Goal: Complete application form

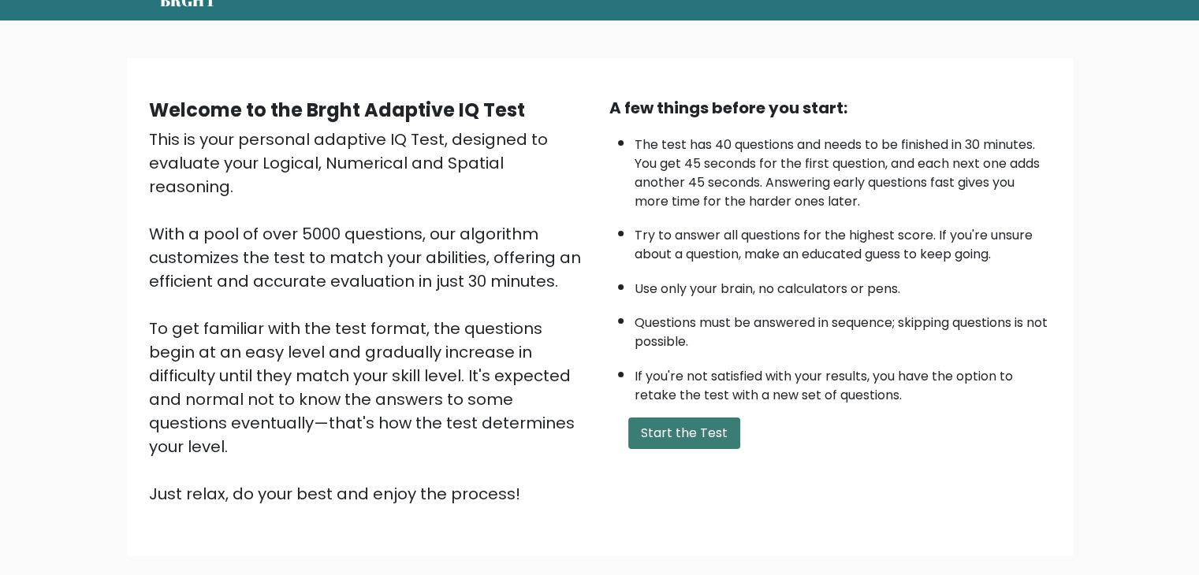
scroll to position [147, 0]
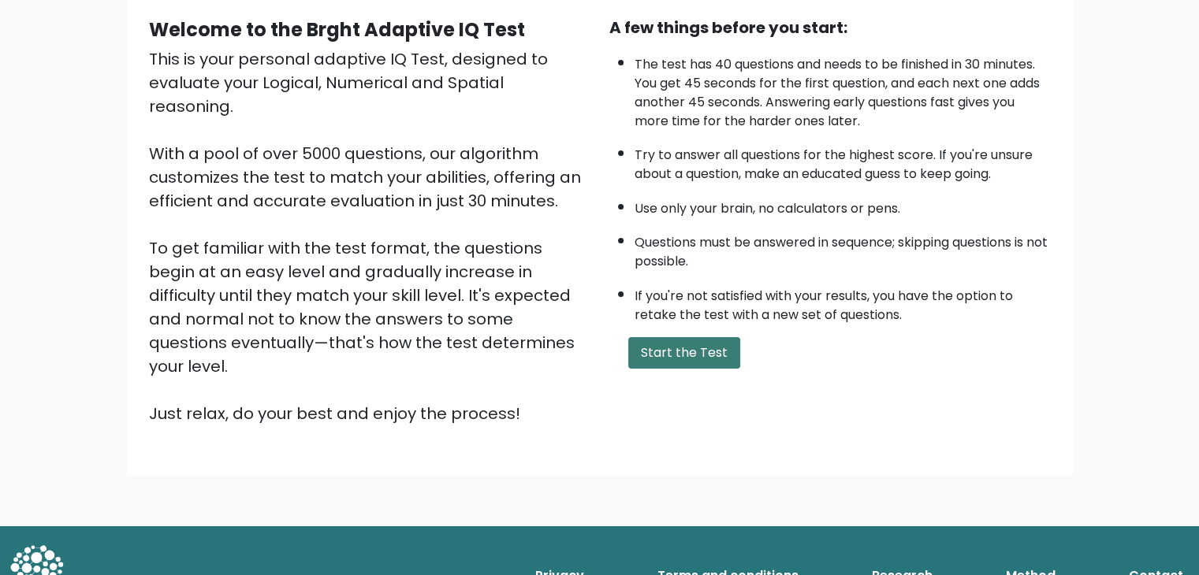
click at [700, 341] on button "Start the Test" at bounding box center [684, 353] width 112 height 32
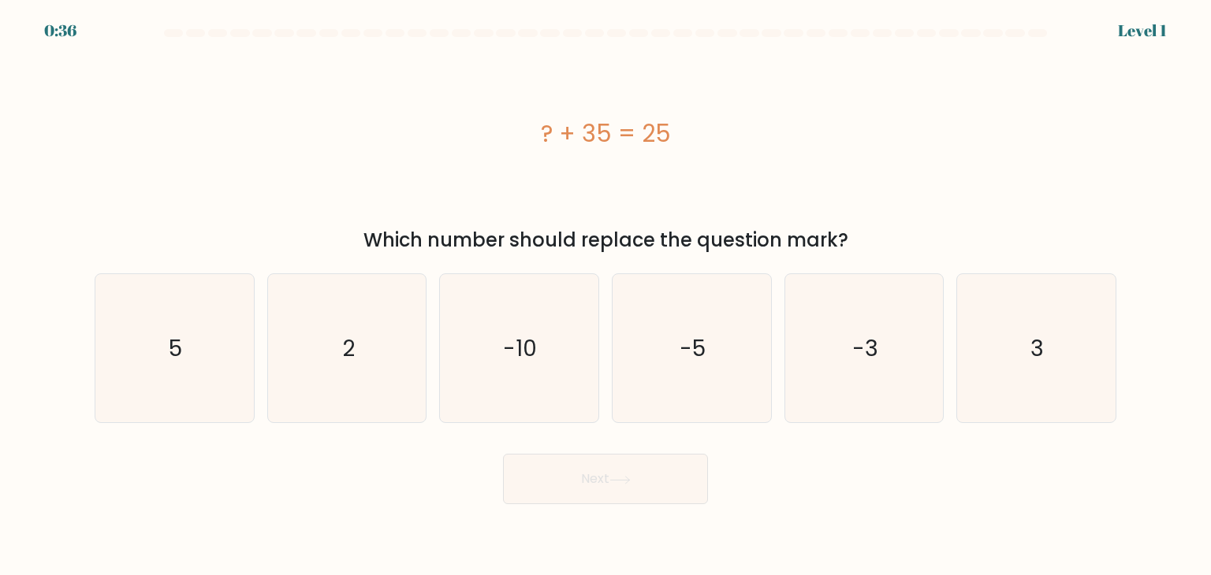
drag, startPoint x: 687, startPoint y: 134, endPoint x: 566, endPoint y: 126, distance: 120.9
click at [534, 121] on div "? + 35 = 25" at bounding box center [606, 133] width 1022 height 35
copy div "? + 35 = 25"
click at [536, 360] on text "-10" at bounding box center [521, 349] width 34 height 32
click at [605, 296] on input "c. -10" at bounding box center [605, 292] width 1 height 8
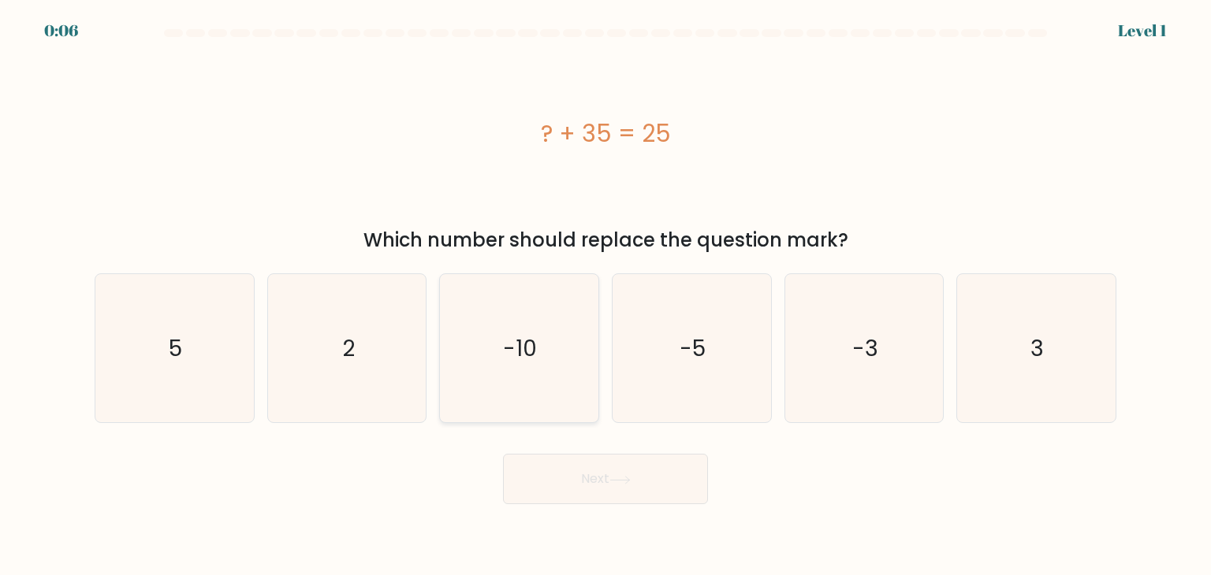
radio input "true"
click at [620, 491] on button "Next" at bounding box center [605, 479] width 205 height 50
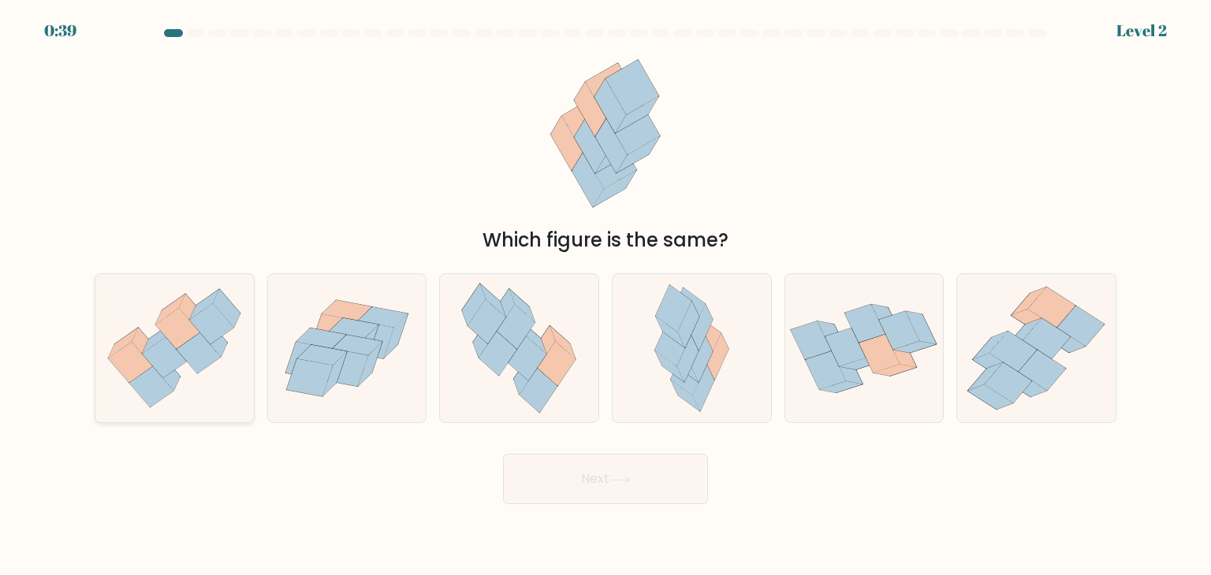
click at [174, 329] on icon at bounding box center [177, 328] width 44 height 41
click at [605, 296] on input "a." at bounding box center [605, 292] width 1 height 8
radio input "true"
click at [673, 499] on button "Next" at bounding box center [605, 479] width 205 height 50
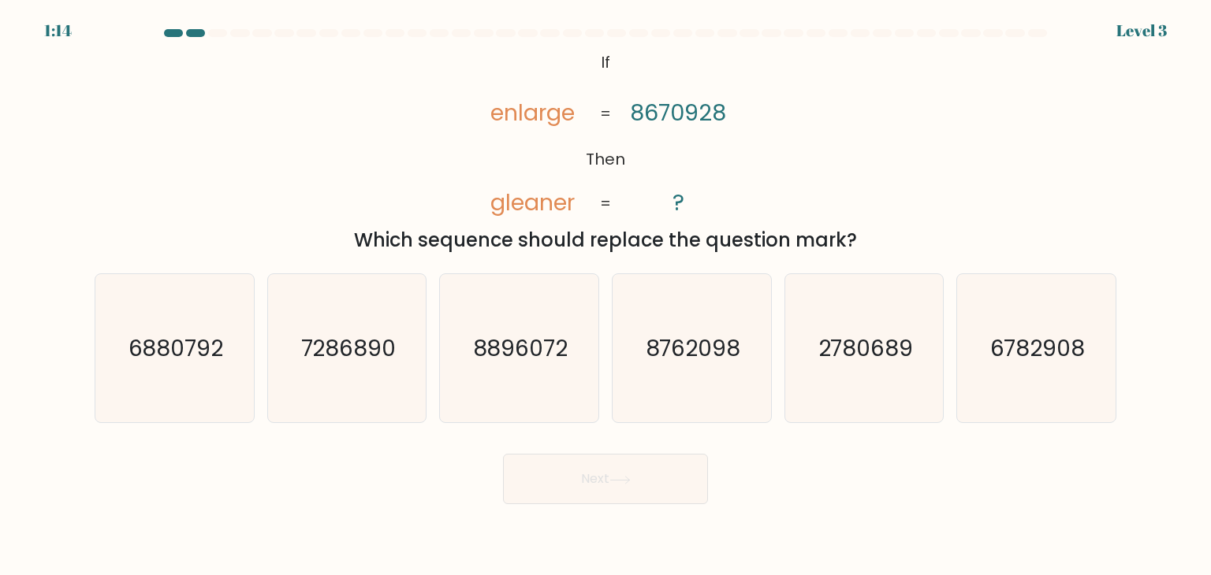
drag, startPoint x: 493, startPoint y: 114, endPoint x: 858, endPoint y: 224, distance: 381.0
click at [858, 224] on div "@import url('https://fonts.googleapis.com/css?family=Abril+Fatface:400,100,100i…" at bounding box center [605, 150] width 1040 height 207
copy div "enlarge gleaner 8670928 ? = = Which sequence should replace the question mark?"
click at [459, 354] on icon "8896072" at bounding box center [519, 348] width 148 height 148
click at [605, 296] on input "c. 8896072" at bounding box center [605, 292] width 1 height 8
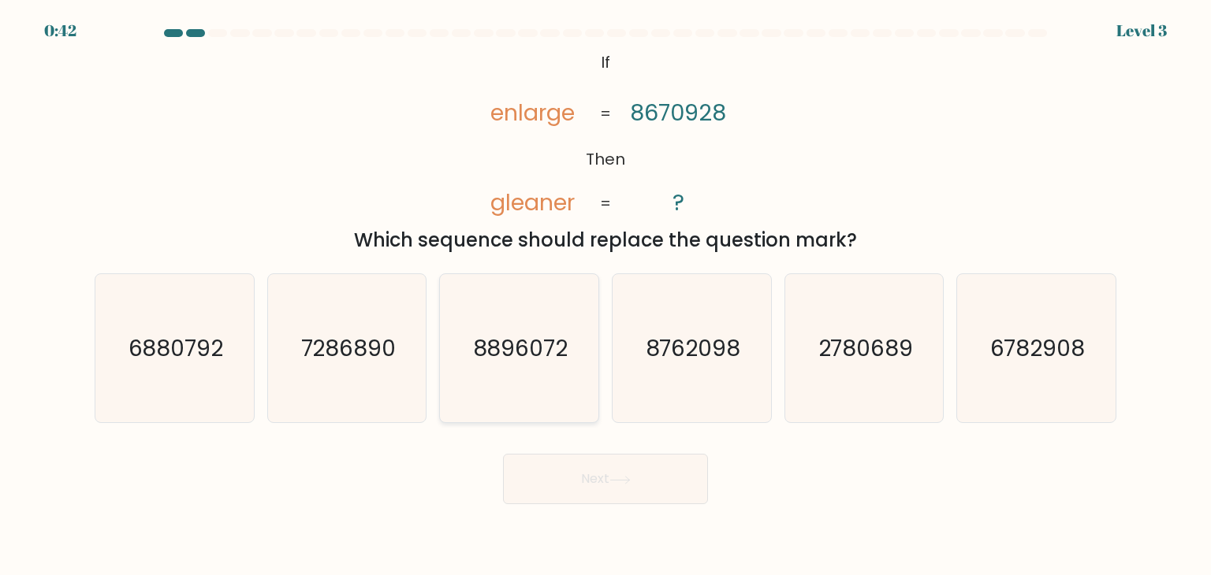
radio input "true"
click at [615, 474] on button "Next" at bounding box center [605, 479] width 205 height 50
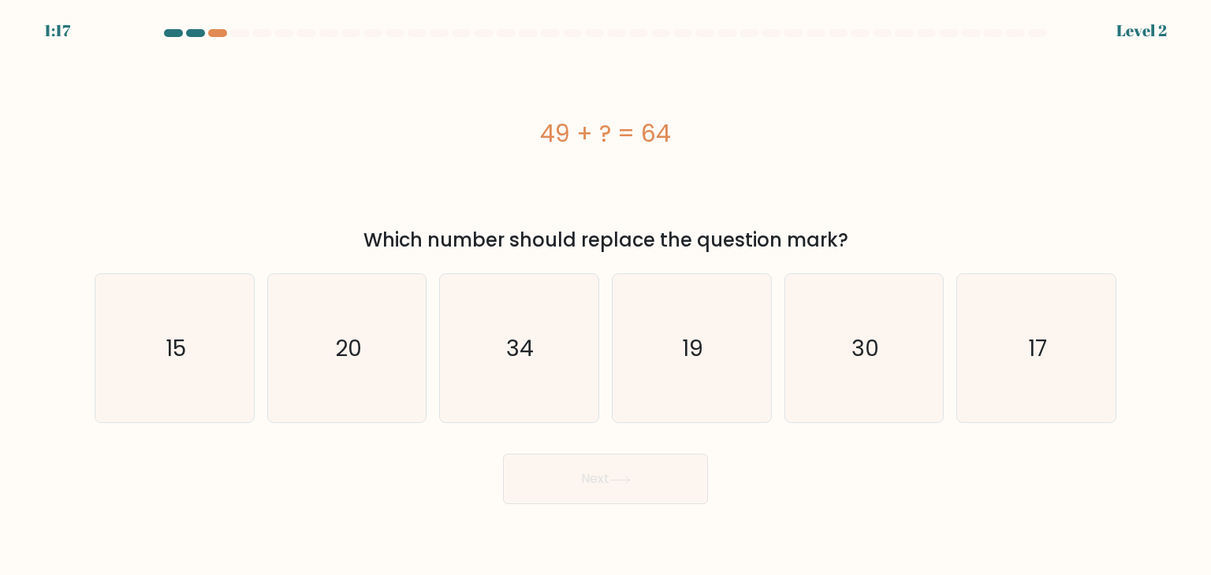
drag, startPoint x: 545, startPoint y: 131, endPoint x: 716, endPoint y: 147, distance: 171.0
click at [713, 140] on div "49 + ? = 64" at bounding box center [606, 133] width 1022 height 35
copy div "49 + ? = 64"
click at [218, 381] on icon "15" at bounding box center [174, 348] width 148 height 148
click at [605, 296] on input "a. 15" at bounding box center [605, 292] width 1 height 8
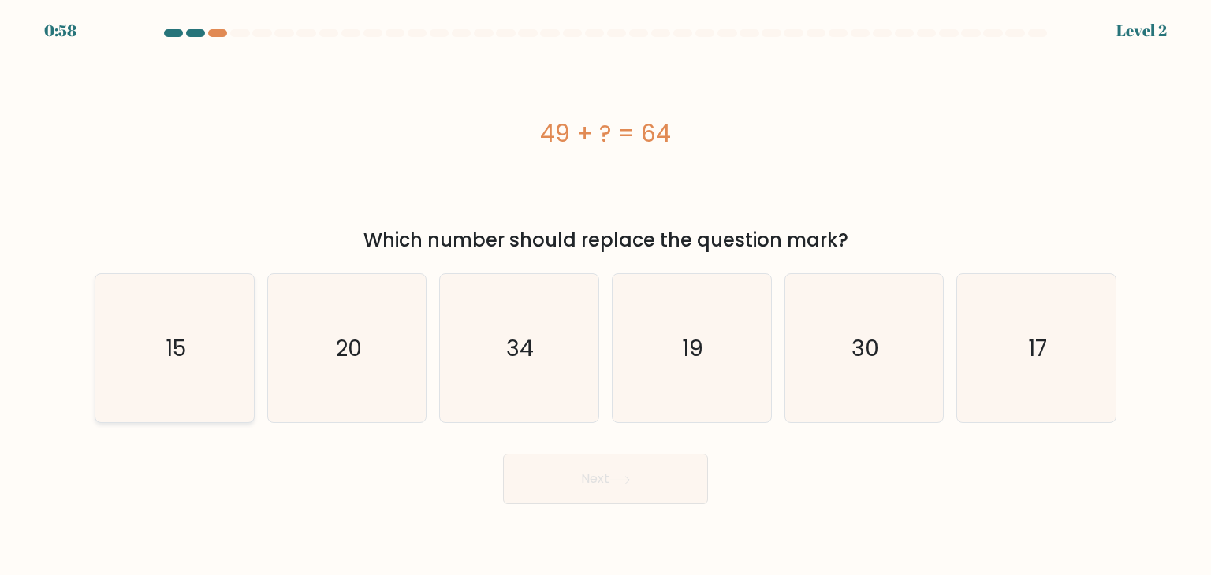
radio input "true"
click at [616, 467] on button "Next" at bounding box center [605, 479] width 205 height 50
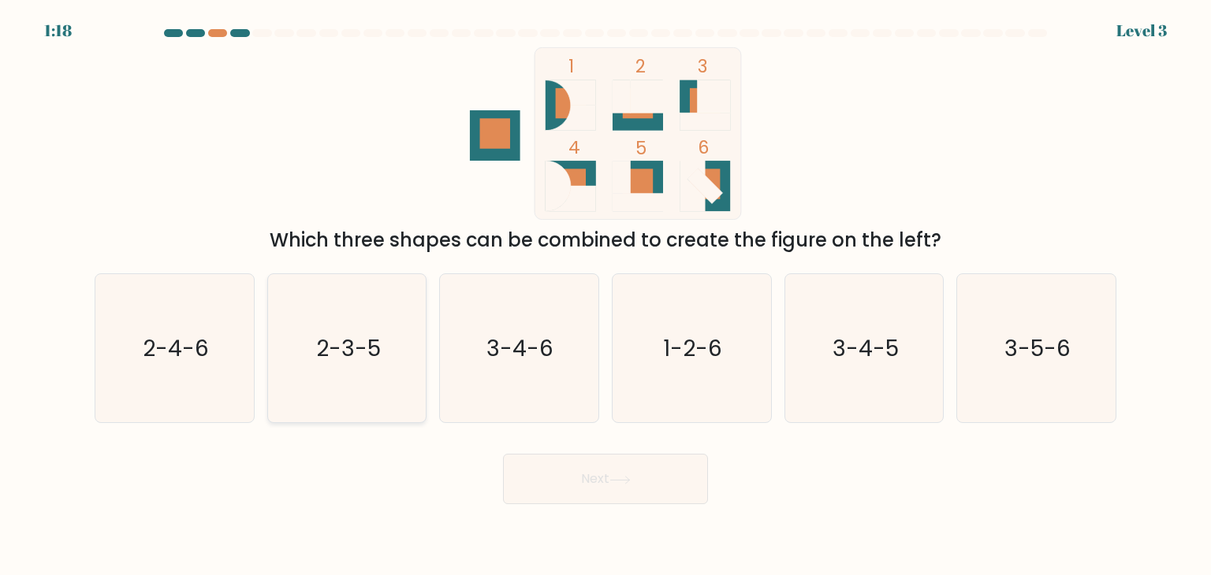
click at [393, 348] on icon "2-3-5" at bounding box center [347, 348] width 148 height 148
click at [605, 296] on input "b. 2-3-5" at bounding box center [605, 292] width 1 height 8
radio input "true"
click at [623, 486] on button "Next" at bounding box center [605, 479] width 205 height 50
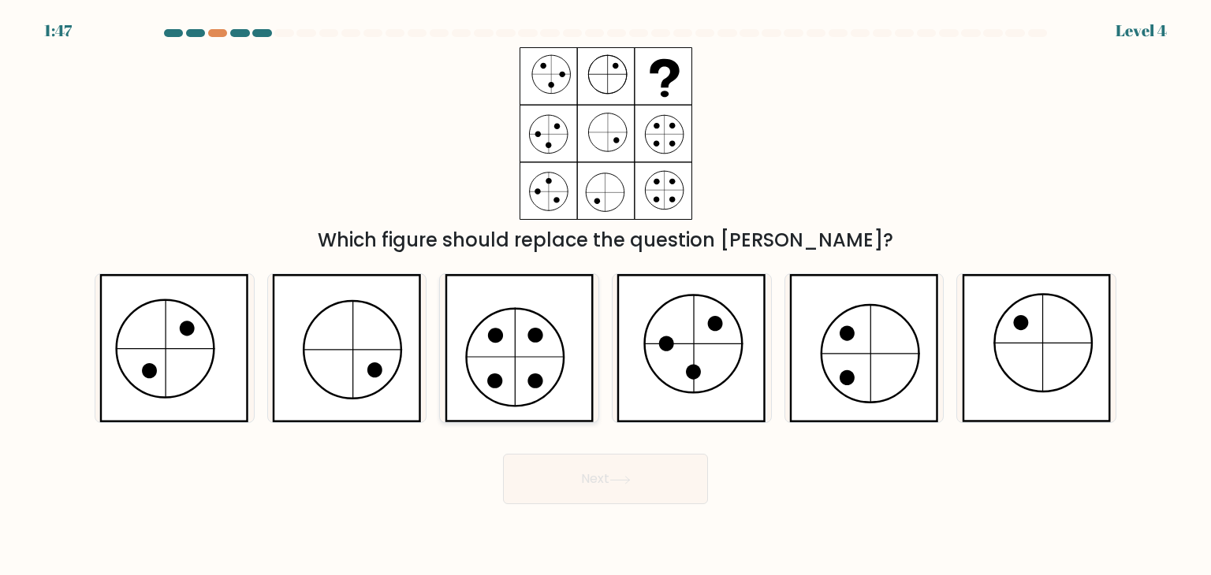
click at [550, 356] on icon at bounding box center [520, 348] width 150 height 148
click at [605, 296] on input "c." at bounding box center [605, 292] width 1 height 8
radio input "true"
click at [599, 486] on button "Next" at bounding box center [605, 479] width 205 height 50
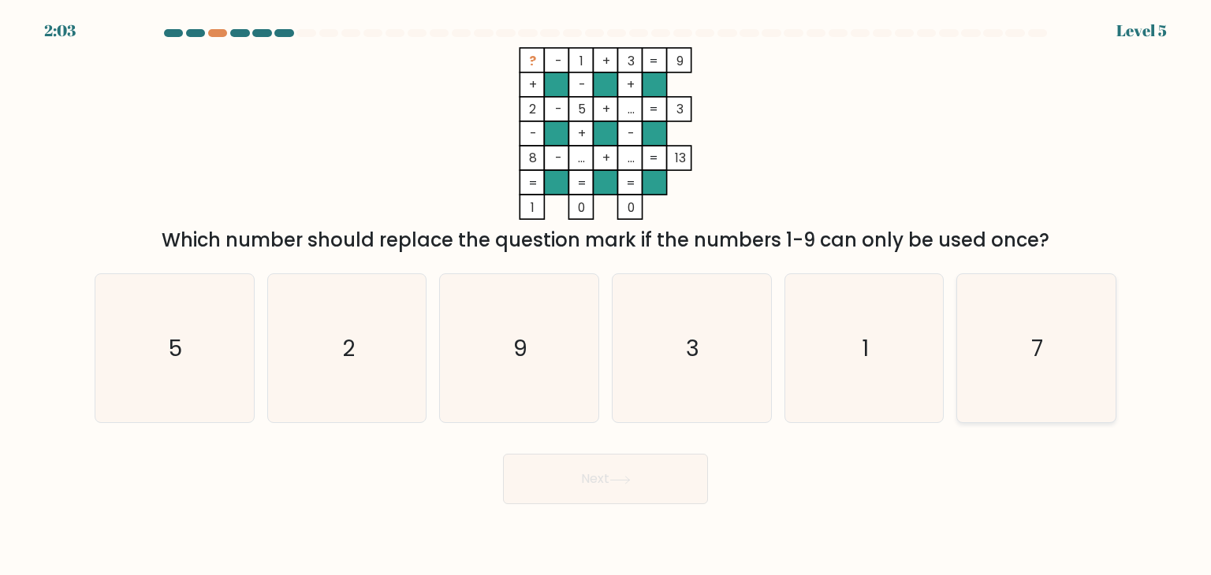
click at [1061, 352] on icon "7" at bounding box center [1036, 348] width 148 height 148
click at [606, 296] on input "f. 7" at bounding box center [605, 292] width 1 height 8
radio input "true"
click at [603, 493] on button "Next" at bounding box center [605, 479] width 205 height 50
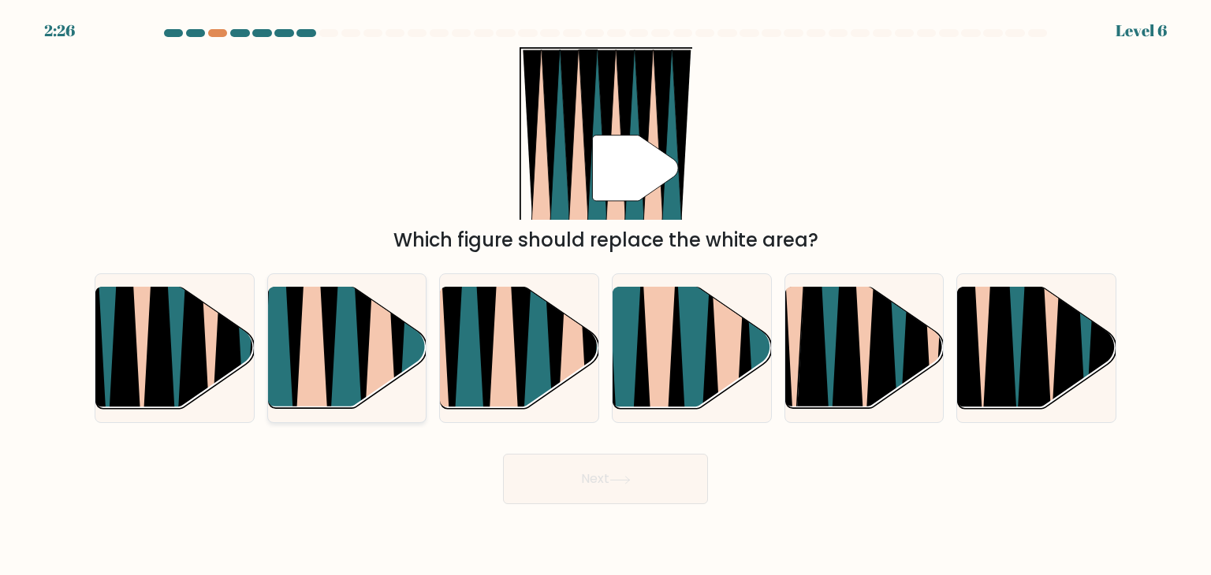
click at [347, 368] on icon at bounding box center [345, 288] width 35 height 317
click at [605, 296] on input "b." at bounding box center [605, 292] width 1 height 8
radio input "true"
click at [653, 482] on button "Next" at bounding box center [605, 479] width 205 height 50
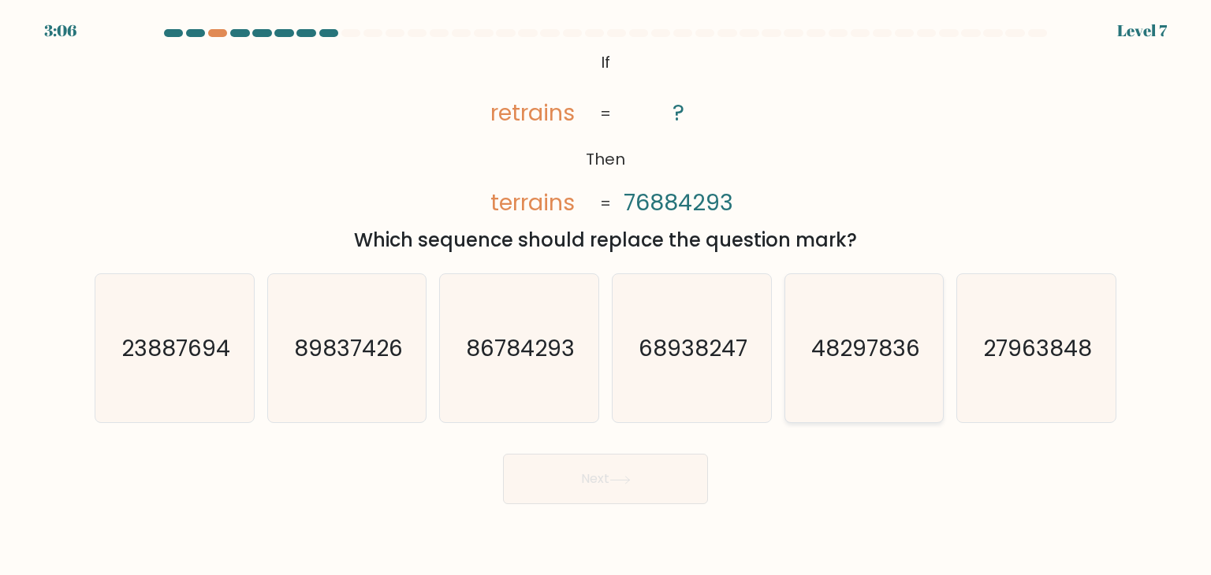
click at [843, 344] on text "48297836" at bounding box center [865, 349] width 109 height 32
click at [606, 296] on input "e. 48297836" at bounding box center [605, 292] width 1 height 8
radio input "true"
click at [618, 474] on button "Next" at bounding box center [605, 479] width 205 height 50
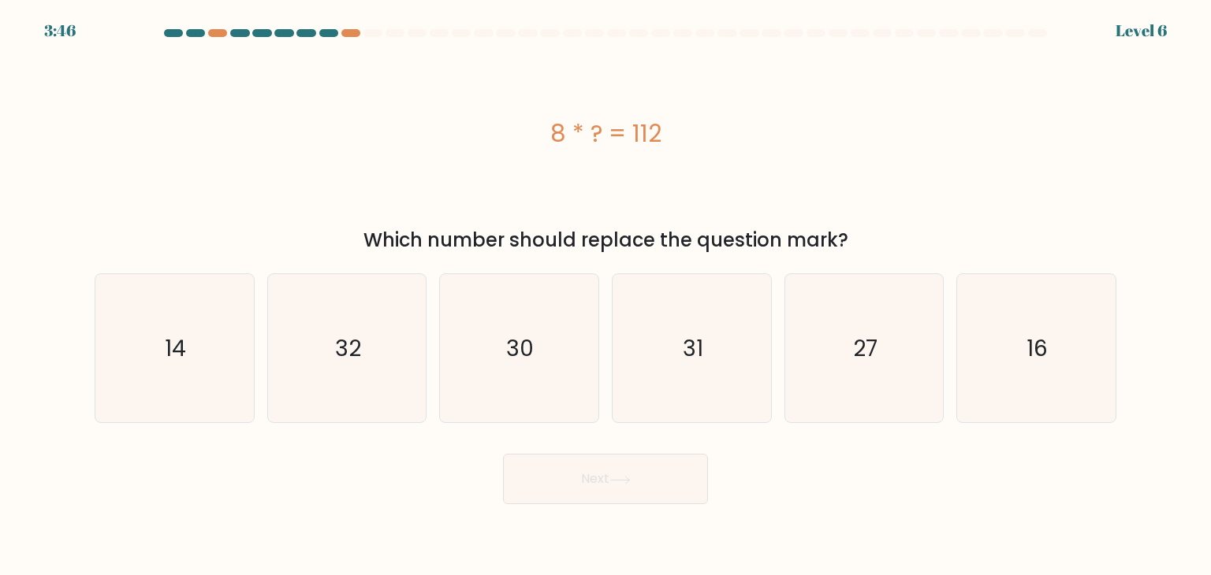
drag, startPoint x: 549, startPoint y: 119, endPoint x: 681, endPoint y: 138, distance: 133.0
click at [681, 138] on div "8 * ? = 112" at bounding box center [606, 133] width 1022 height 35
copy div "8 * ? = 112"
click at [171, 378] on icon "14" at bounding box center [174, 348] width 148 height 148
click at [605, 296] on input "a. 14" at bounding box center [605, 292] width 1 height 8
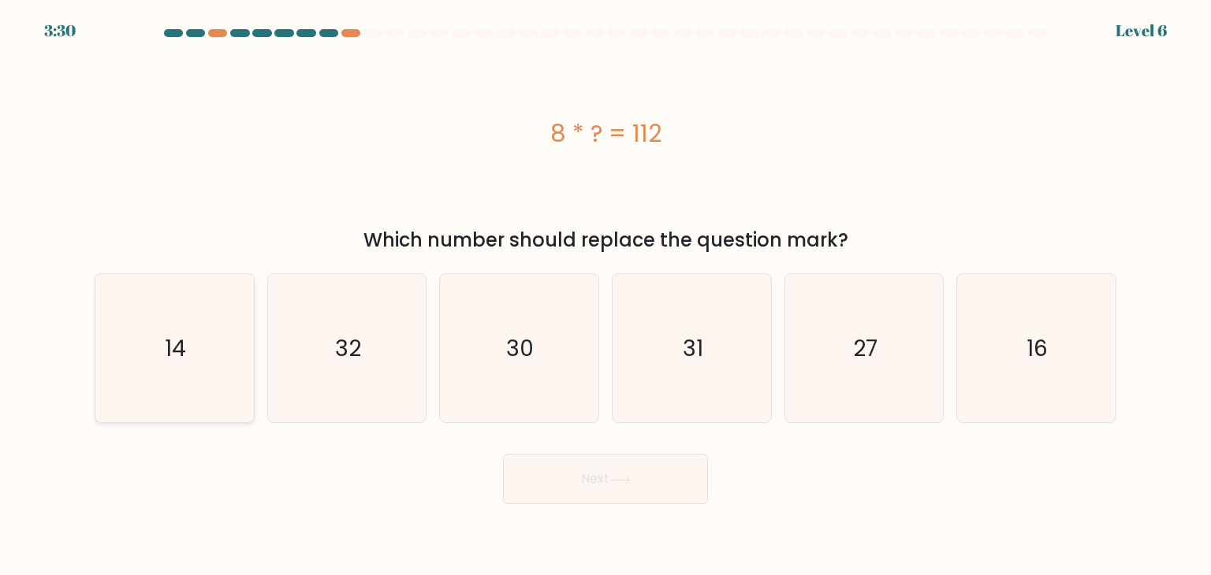
radio input "true"
click at [616, 477] on icon at bounding box center [619, 480] width 21 height 9
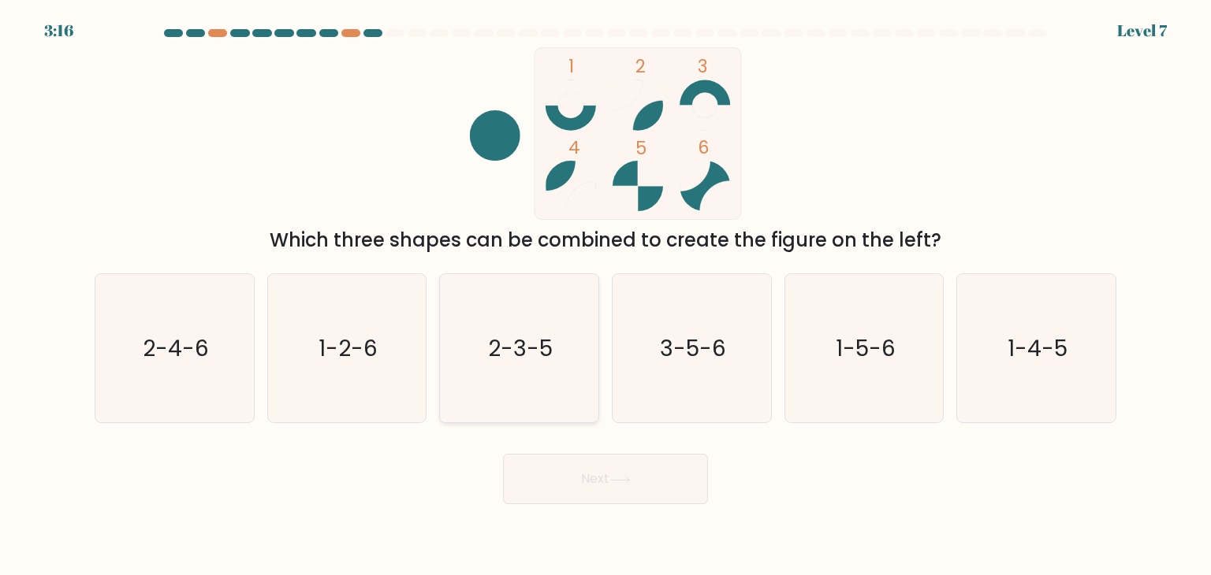
click at [511, 348] on text "2-3-5" at bounding box center [521, 349] width 65 height 32
click at [605, 296] on input "c. 2-3-5" at bounding box center [605, 292] width 1 height 8
radio input "true"
click at [647, 493] on button "Next" at bounding box center [605, 479] width 205 height 50
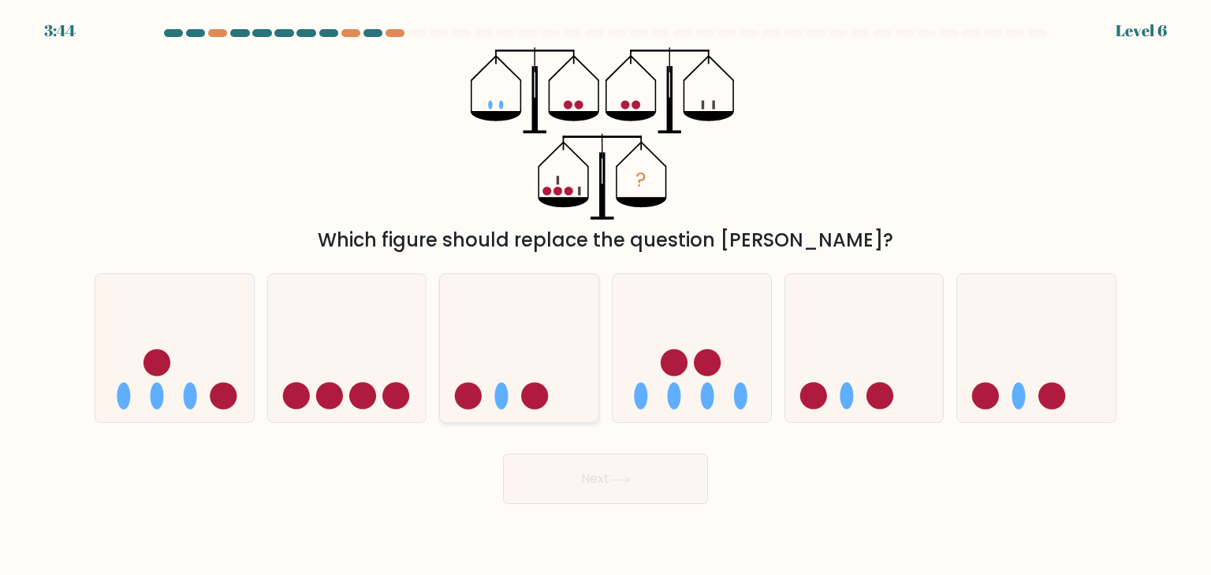
click at [533, 379] on icon at bounding box center [519, 348] width 158 height 131
click at [605, 296] on input "c." at bounding box center [605, 292] width 1 height 8
radio input "true"
click at [585, 468] on button "Next" at bounding box center [605, 479] width 205 height 50
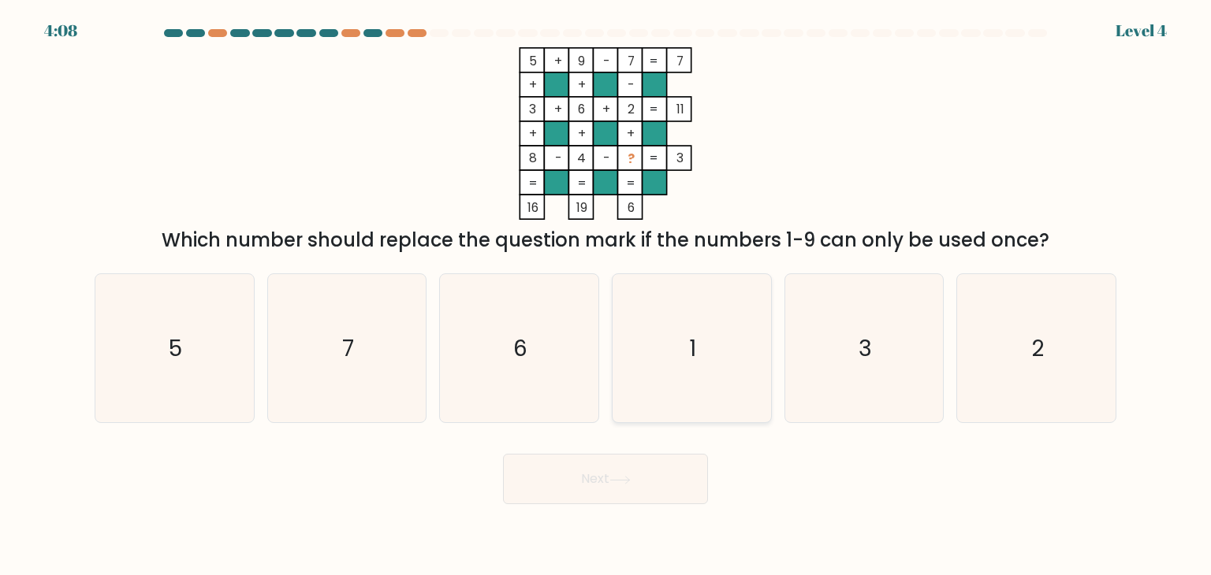
click at [665, 370] on icon "1" at bounding box center [691, 348] width 148 height 148
click at [606, 296] on input "d. 1" at bounding box center [605, 292] width 1 height 8
radio input "true"
click at [642, 491] on button "Next" at bounding box center [605, 479] width 205 height 50
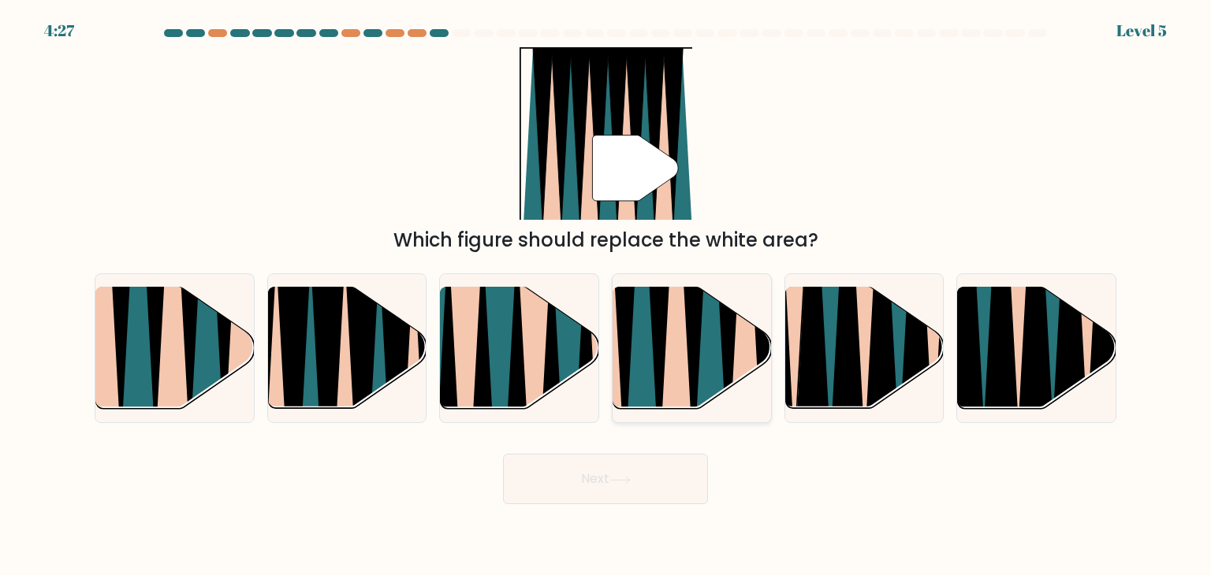
click at [680, 370] on icon at bounding box center [675, 286] width 35 height 316
click at [606, 296] on input "d." at bounding box center [605, 292] width 1 height 8
radio input "true"
click at [657, 471] on button "Next" at bounding box center [605, 479] width 205 height 50
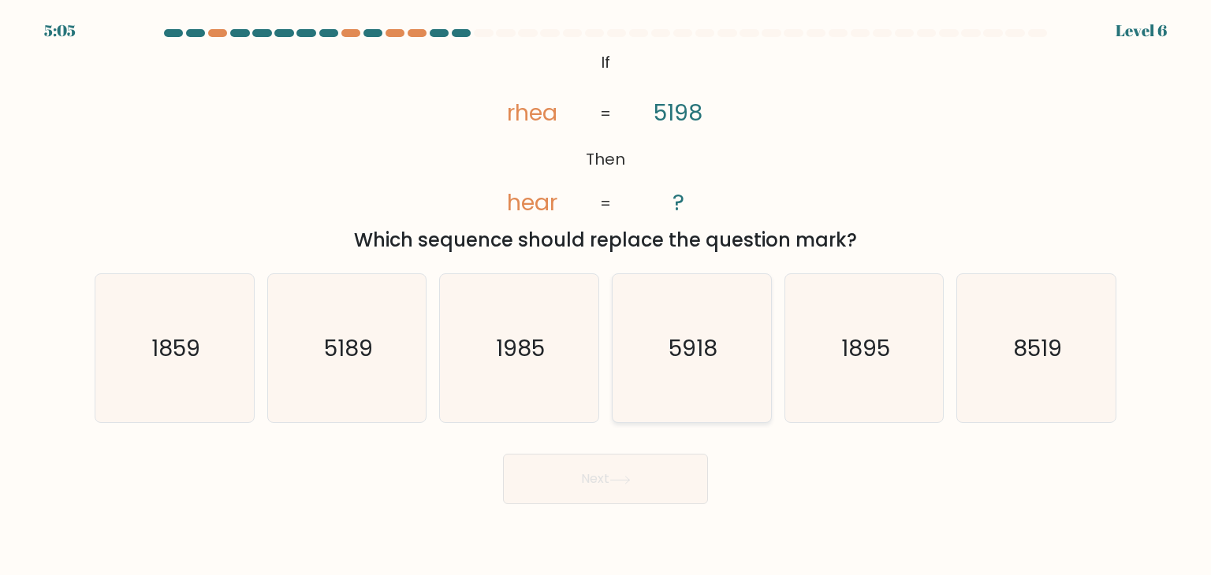
click at [727, 340] on icon "5918" at bounding box center [691, 348] width 148 height 148
click at [606, 296] on input "d. 5918" at bounding box center [605, 292] width 1 height 8
radio input "true"
click at [681, 485] on button "Next" at bounding box center [605, 479] width 205 height 50
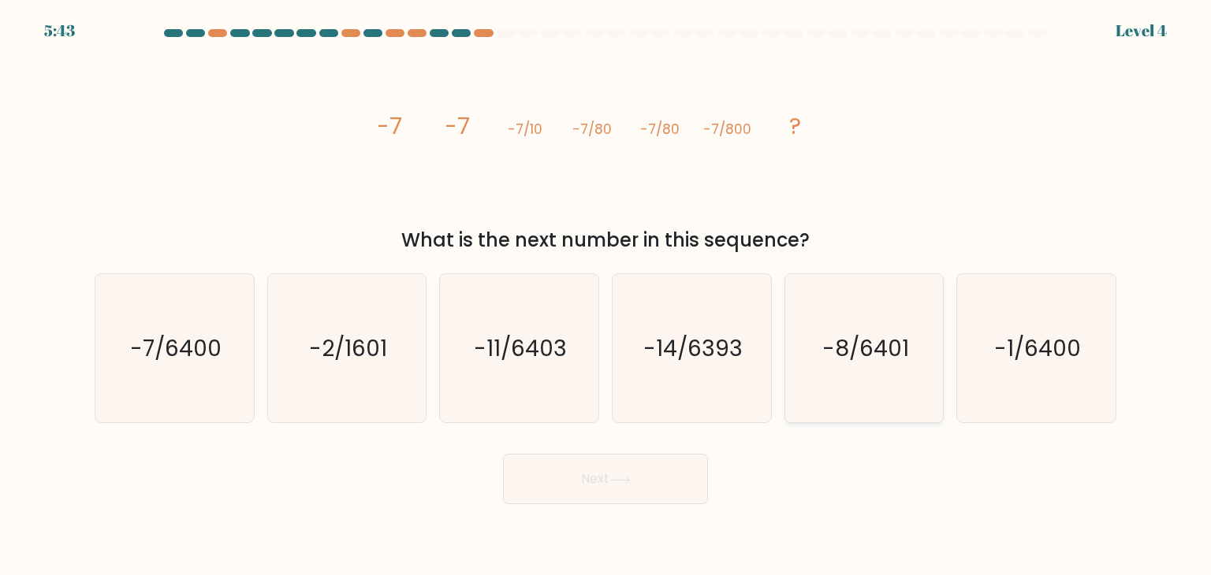
click at [837, 369] on icon "-8/6401" at bounding box center [864, 348] width 148 height 148
click at [606, 296] on input "e. -8/6401" at bounding box center [605, 292] width 1 height 8
radio input "true"
click at [214, 357] on text "-7/6400" at bounding box center [175, 349] width 91 height 32
click at [605, 296] on input "a. -7/6400" at bounding box center [605, 292] width 1 height 8
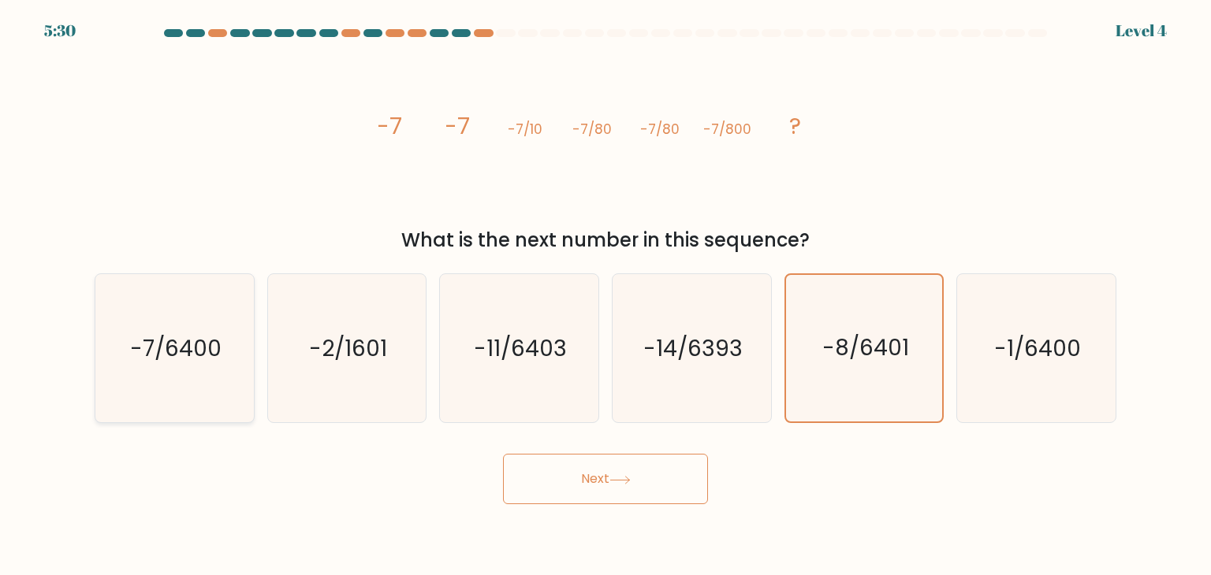
radio input "true"
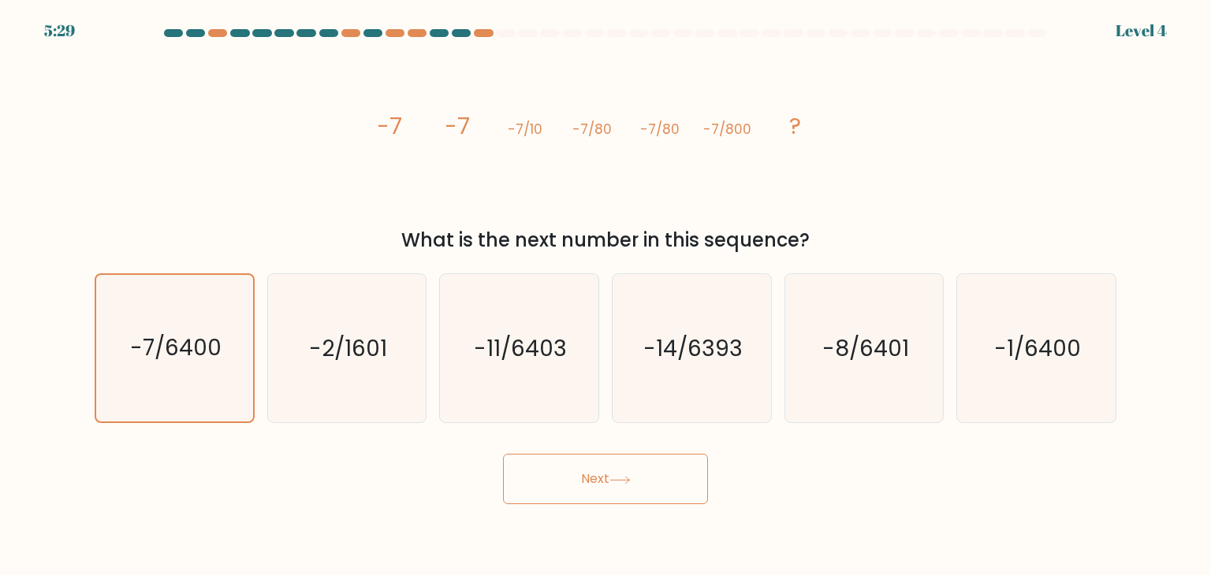
click at [589, 490] on button "Next" at bounding box center [605, 479] width 205 height 50
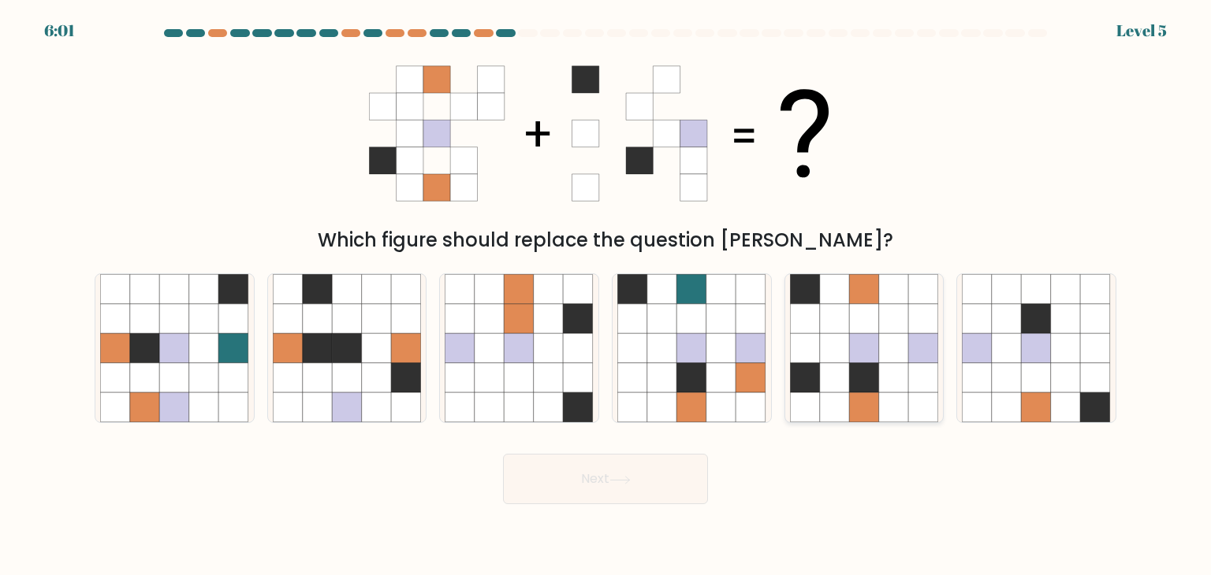
click at [835, 363] on icon at bounding box center [835, 348] width 30 height 30
click at [606, 296] on input "e." at bounding box center [605, 292] width 1 height 8
radio input "true"
click at [602, 486] on button "Next" at bounding box center [605, 479] width 205 height 50
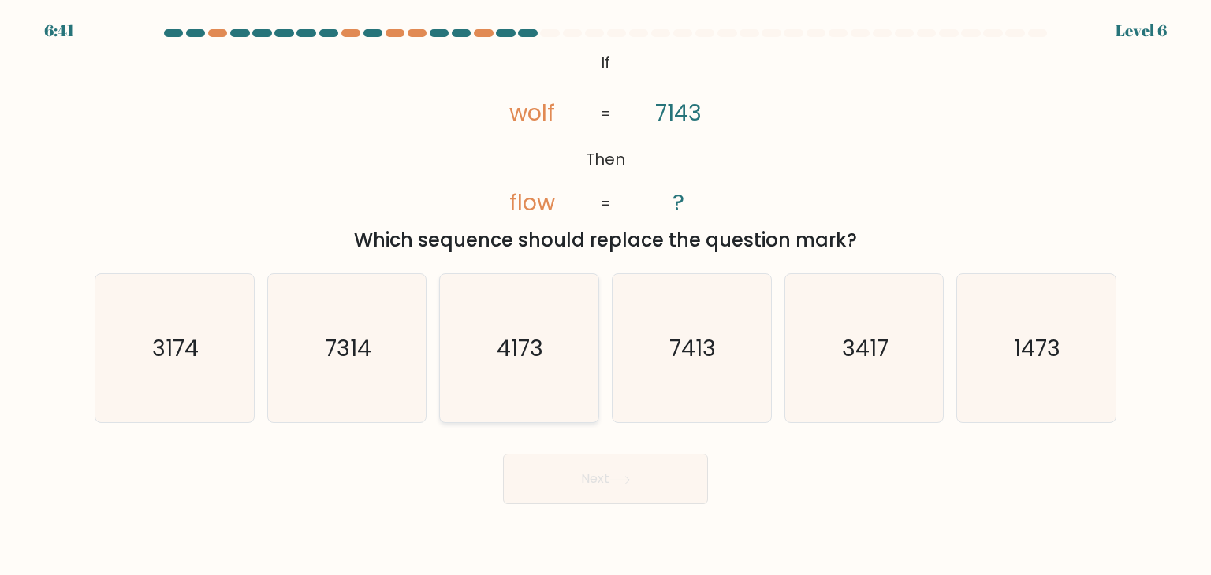
click at [514, 341] on text "4173" at bounding box center [520, 349] width 47 height 32
click at [605, 296] on input "c. 4173" at bounding box center [605, 292] width 1 height 8
radio input "true"
click at [367, 344] on text "7314" at bounding box center [348, 349] width 47 height 32
click at [605, 296] on input "b. 7314" at bounding box center [605, 292] width 1 height 8
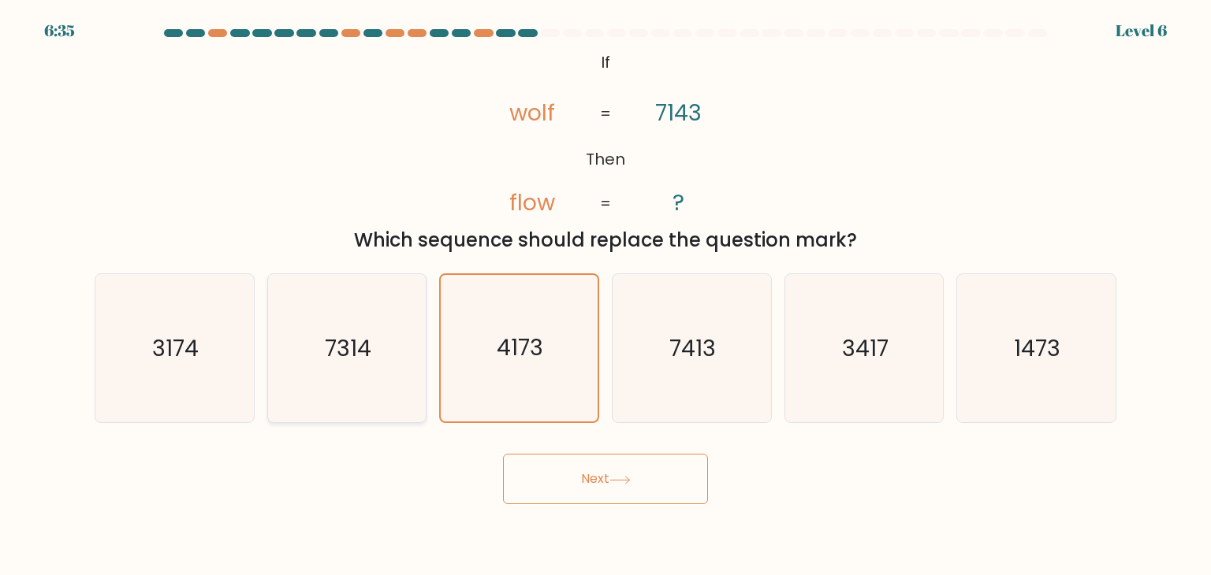
radio input "true"
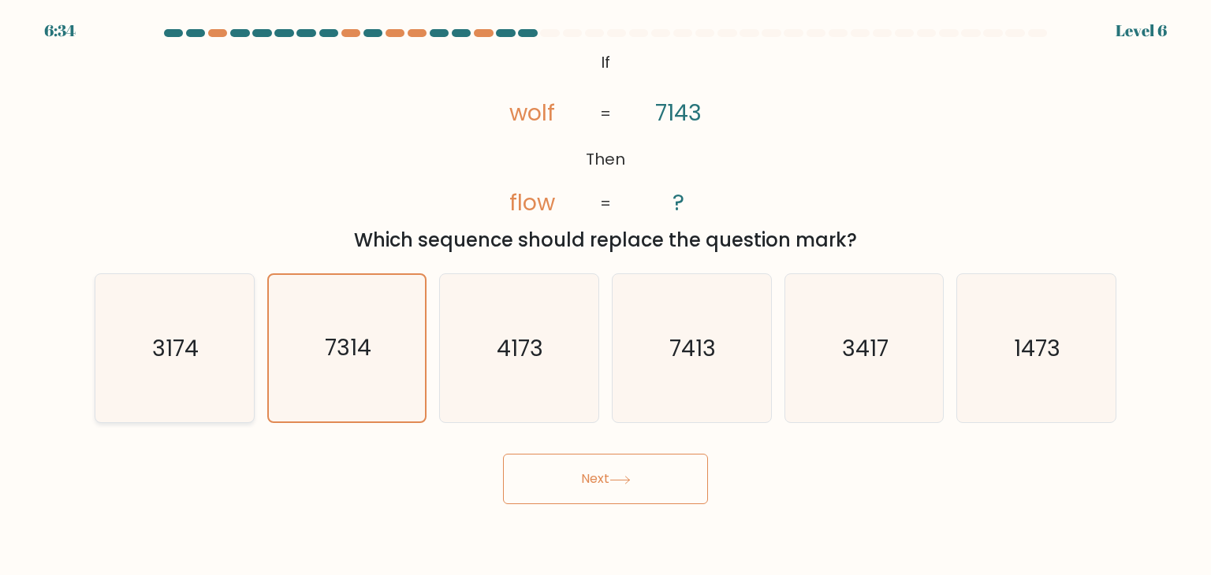
click at [209, 366] on icon "3174" at bounding box center [174, 348] width 148 height 148
click at [605, 296] on input "a. 3174" at bounding box center [605, 292] width 1 height 8
radio input "true"
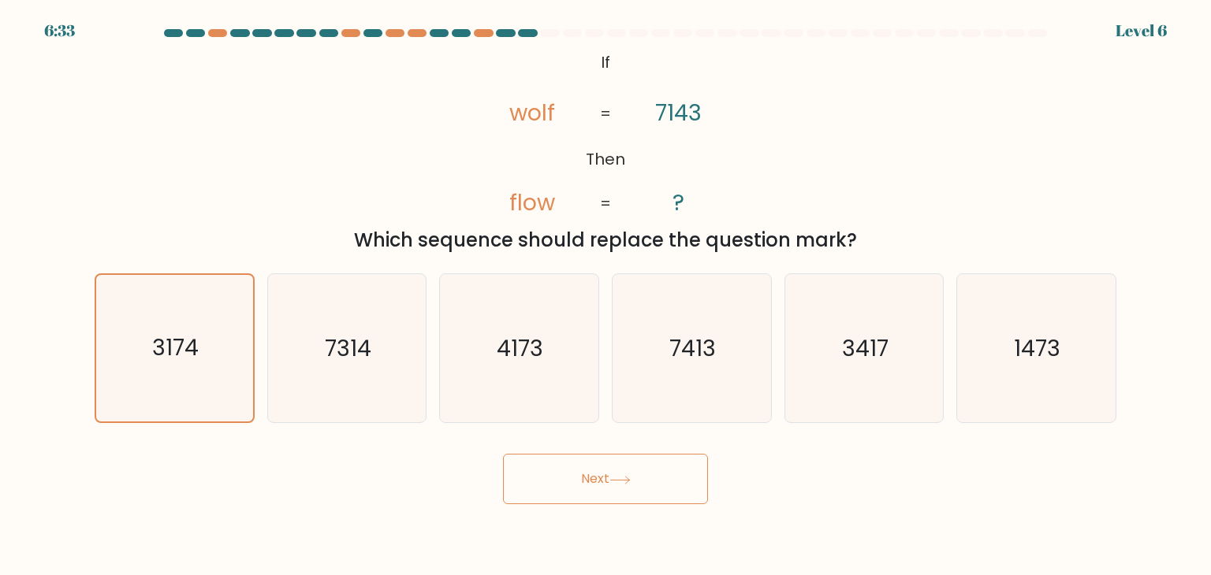
click at [637, 471] on button "Next" at bounding box center [605, 479] width 205 height 50
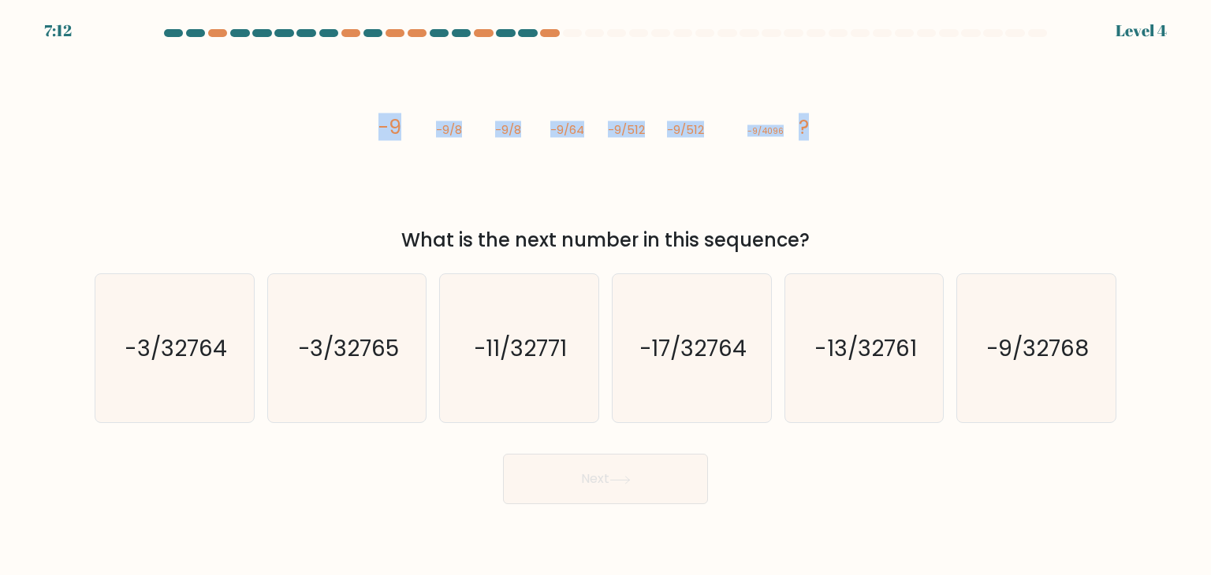
drag, startPoint x: 356, startPoint y: 115, endPoint x: 763, endPoint y: 121, distance: 406.7
click at [821, 158] on div "image/svg+xml -9 -9/8 -9/8 -9/64 -9/512 -9/512 -9/4096 ? What is the next numbe…" at bounding box center [605, 150] width 1040 height 207
copy g "-9 -9/8 -9/8 -9/64 -9/512 -9/512 -9/4096 ?"
click at [1036, 353] on text "-9/32768" at bounding box center [1037, 349] width 103 height 32
click at [606, 296] on input "f. -9/32768" at bounding box center [605, 292] width 1 height 8
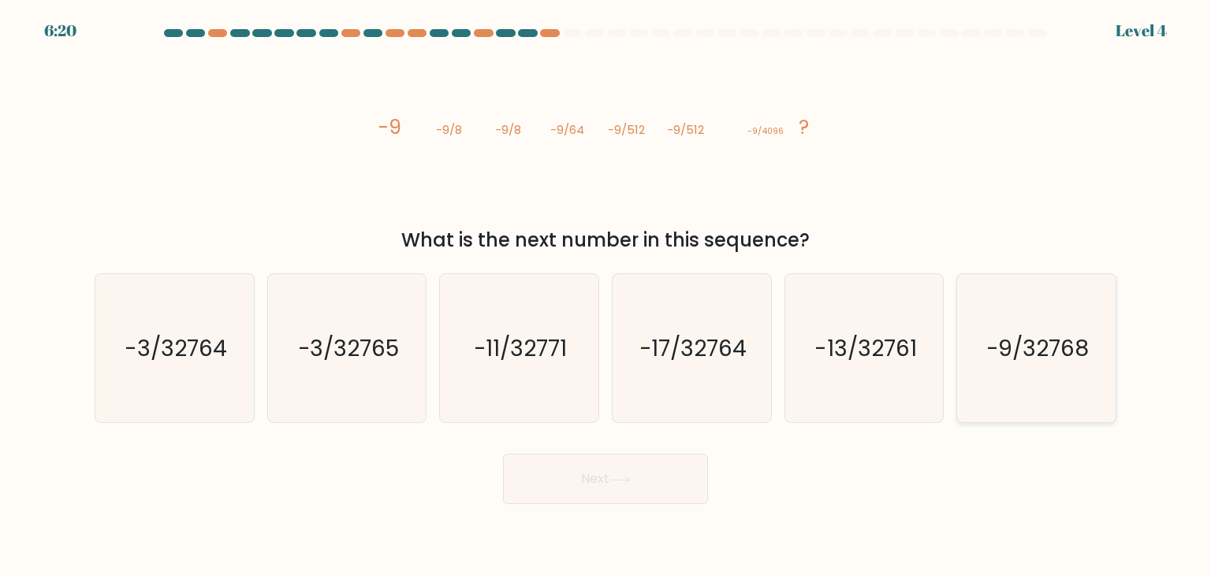
radio input "true"
click at [627, 476] on icon at bounding box center [619, 480] width 21 height 9
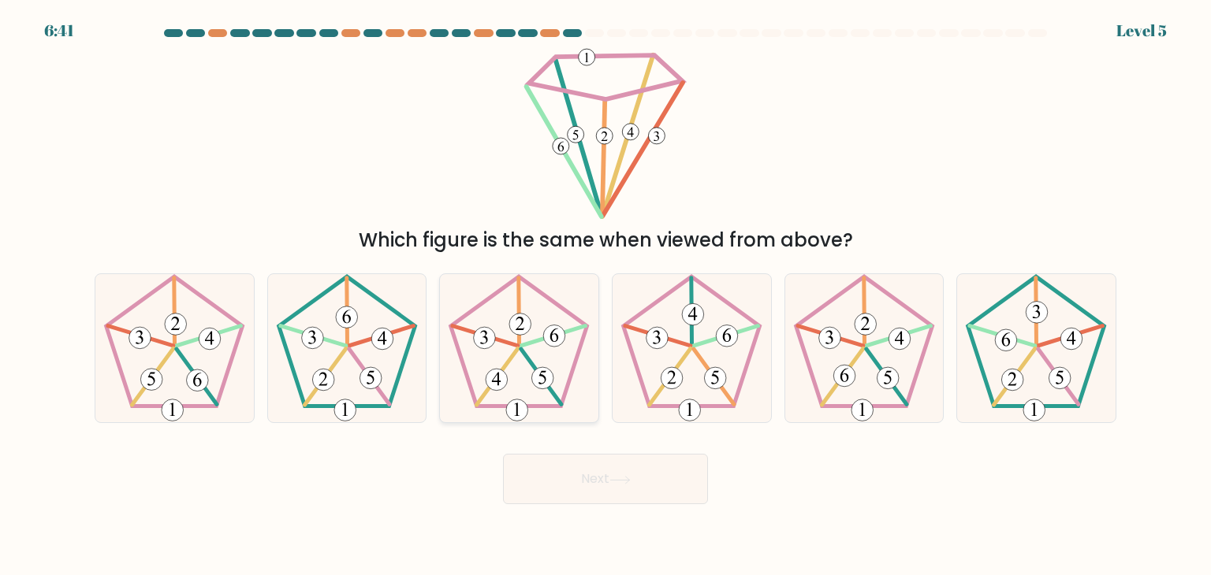
click at [513, 385] on icon at bounding box center [519, 348] width 148 height 148
click at [605, 296] on input "c." at bounding box center [605, 292] width 1 height 8
radio input "true"
click at [663, 484] on button "Next" at bounding box center [605, 479] width 205 height 50
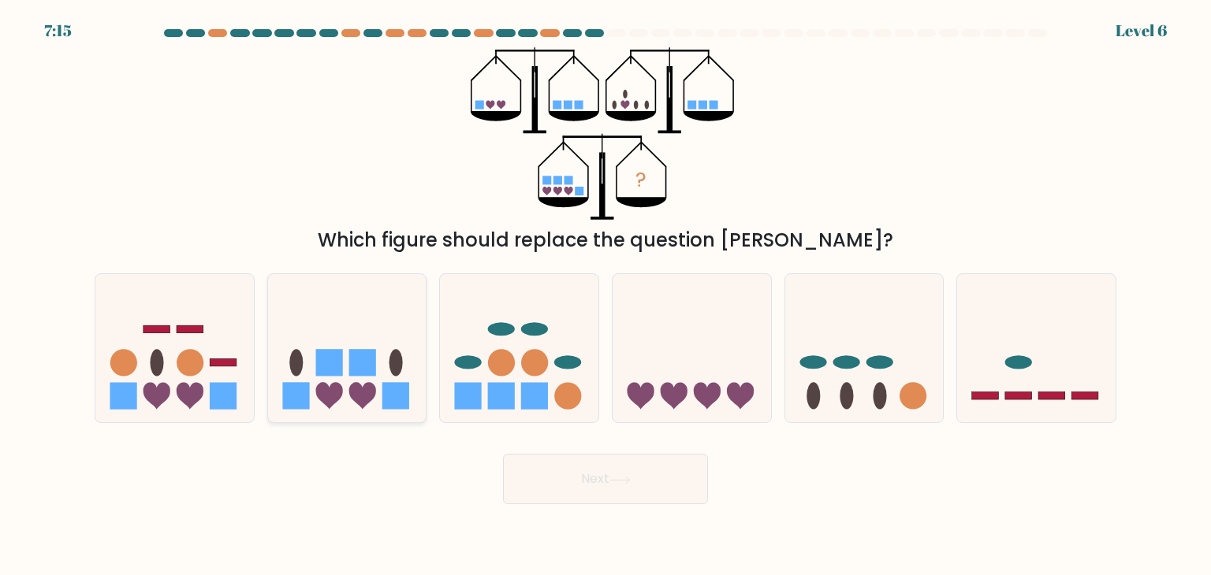
click at [355, 378] on icon at bounding box center [347, 348] width 158 height 131
click at [605, 296] on input "b." at bounding box center [605, 292] width 1 height 8
radio input "true"
click at [647, 502] on button "Next" at bounding box center [605, 479] width 205 height 50
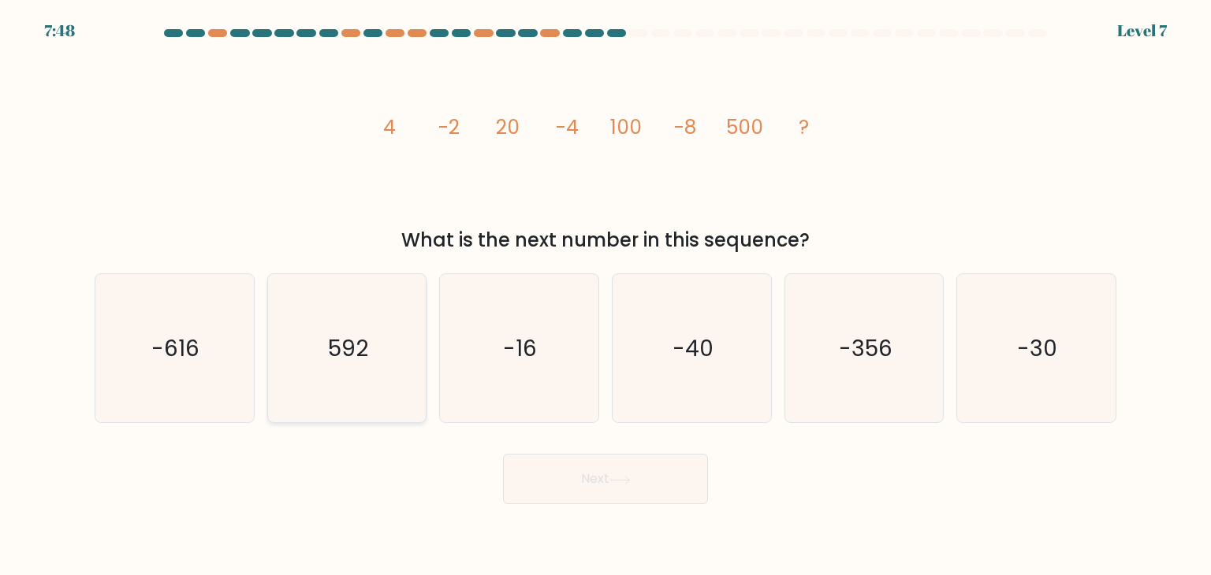
click at [362, 357] on text "592" at bounding box center [348, 349] width 40 height 32
click at [605, 296] on input "b. 592" at bounding box center [605, 292] width 1 height 8
radio input "true"
click at [810, 374] on icon "-356" at bounding box center [864, 348] width 148 height 148
click at [606, 296] on input "e. -356" at bounding box center [605, 292] width 1 height 8
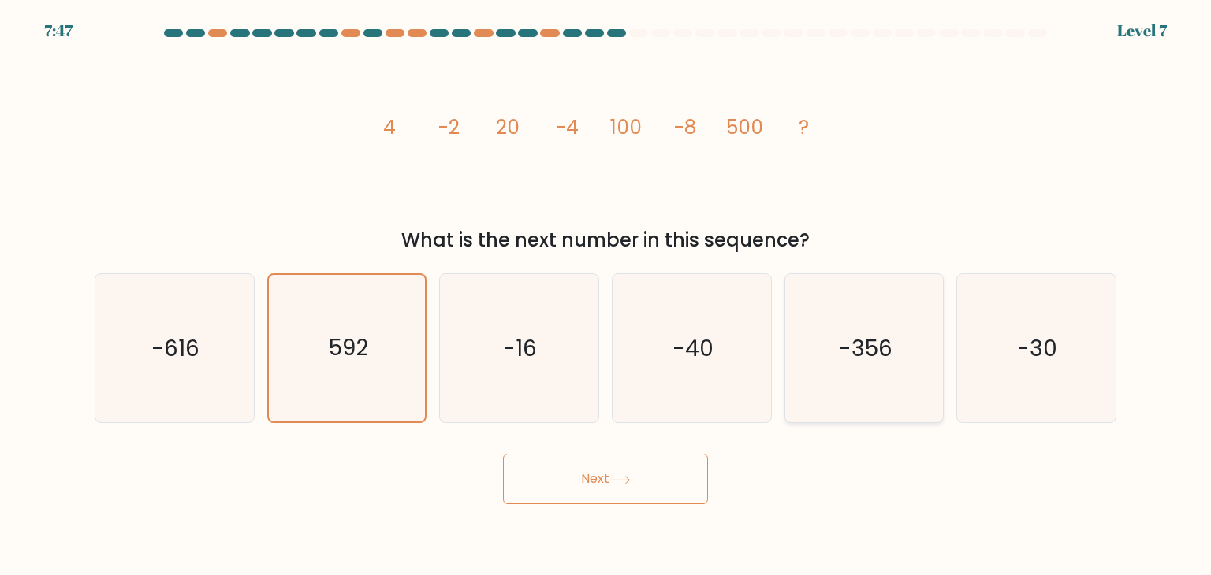
radio input "true"
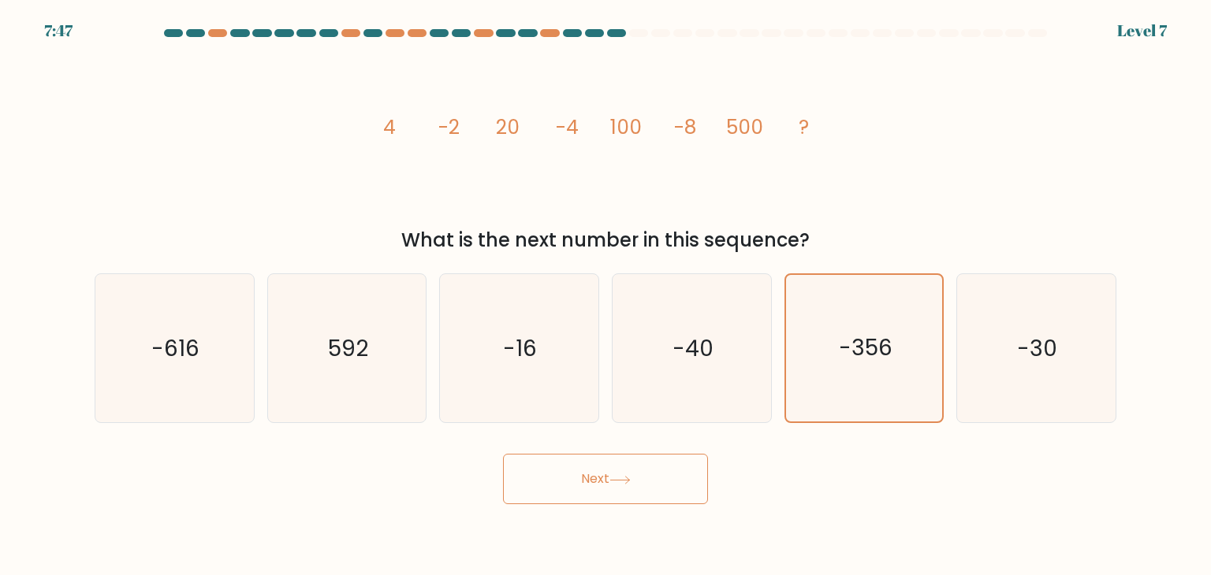
click at [675, 478] on button "Next" at bounding box center [605, 479] width 205 height 50
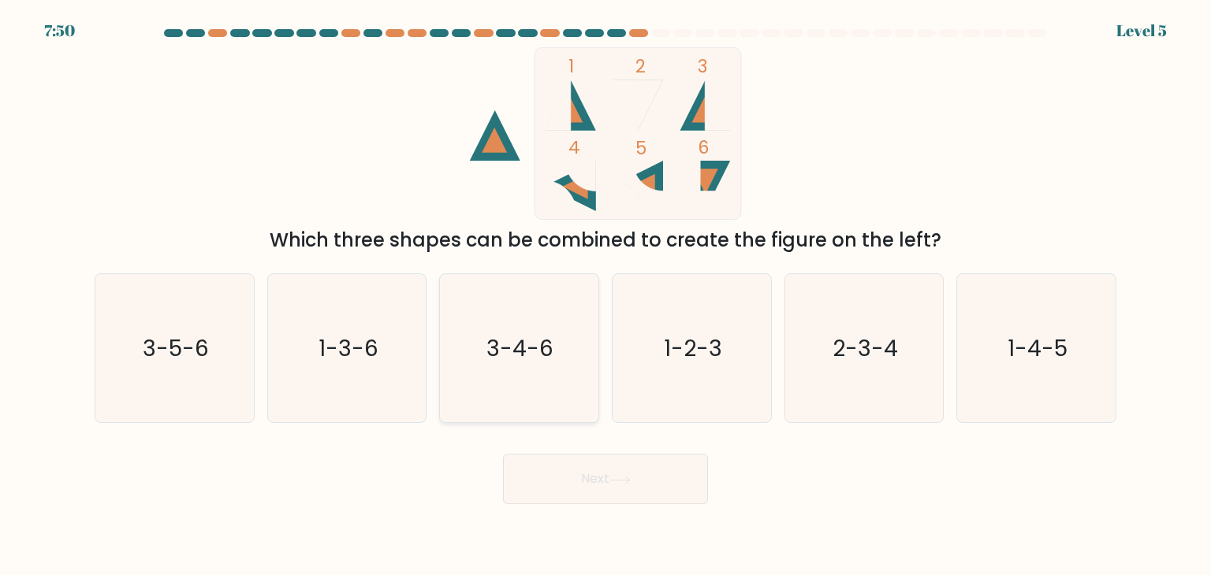
click at [530, 355] on text "3-4-6" at bounding box center [520, 349] width 67 height 32
click at [605, 296] on input "c. 3-4-6" at bounding box center [605, 292] width 1 height 8
radio input "true"
click at [668, 482] on button "Next" at bounding box center [605, 479] width 205 height 50
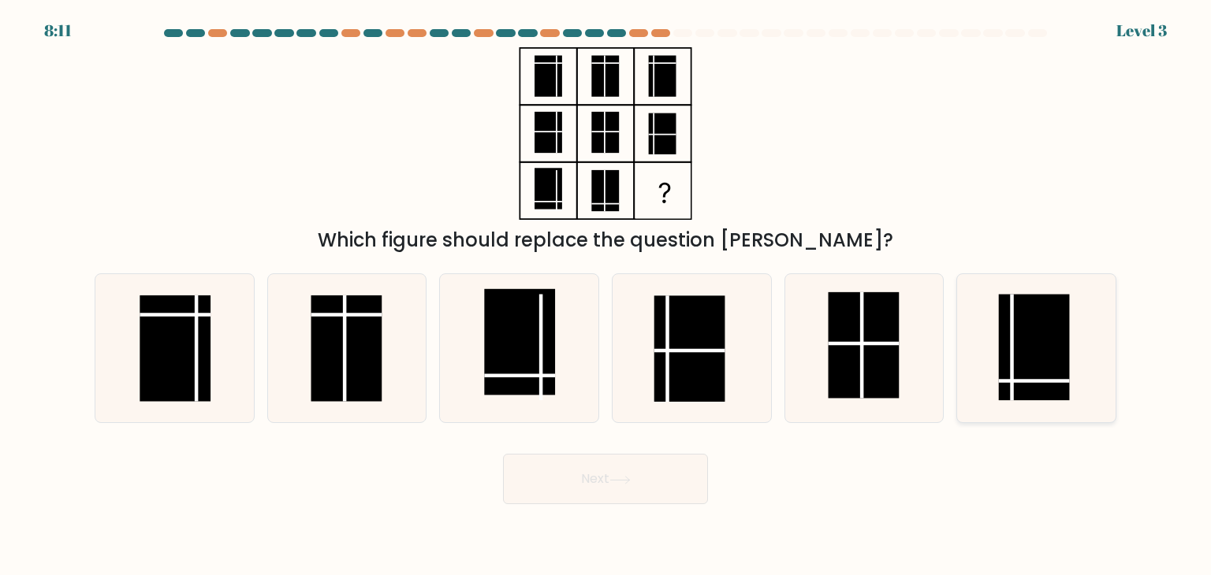
click at [1052, 367] on rect at bounding box center [1034, 348] width 71 height 106
click at [606, 296] on input "f." at bounding box center [605, 292] width 1 height 8
radio input "true"
click at [612, 493] on button "Next" at bounding box center [605, 479] width 205 height 50
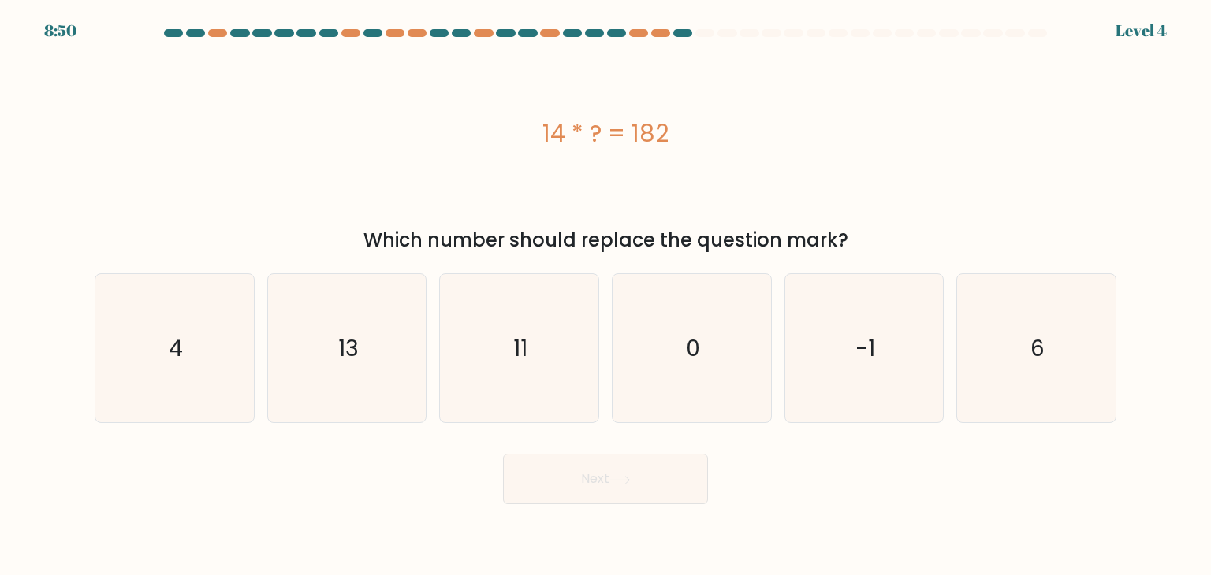
drag, startPoint x: 542, startPoint y: 136, endPoint x: 672, endPoint y: 130, distance: 129.4
click at [672, 130] on div "14 * ? = 182" at bounding box center [606, 133] width 1022 height 35
copy div "14 * ? = 182"
click at [359, 355] on icon "13" at bounding box center [347, 348] width 148 height 148
click at [605, 296] on input "b. 13" at bounding box center [605, 292] width 1 height 8
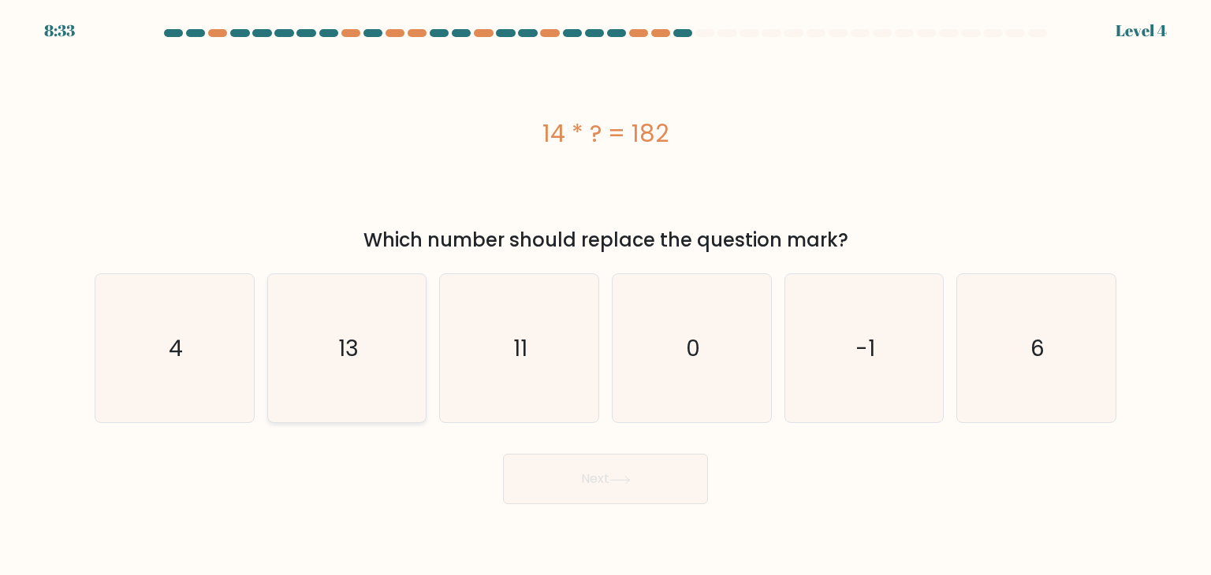
radio input "true"
click at [638, 489] on button "Next" at bounding box center [605, 479] width 205 height 50
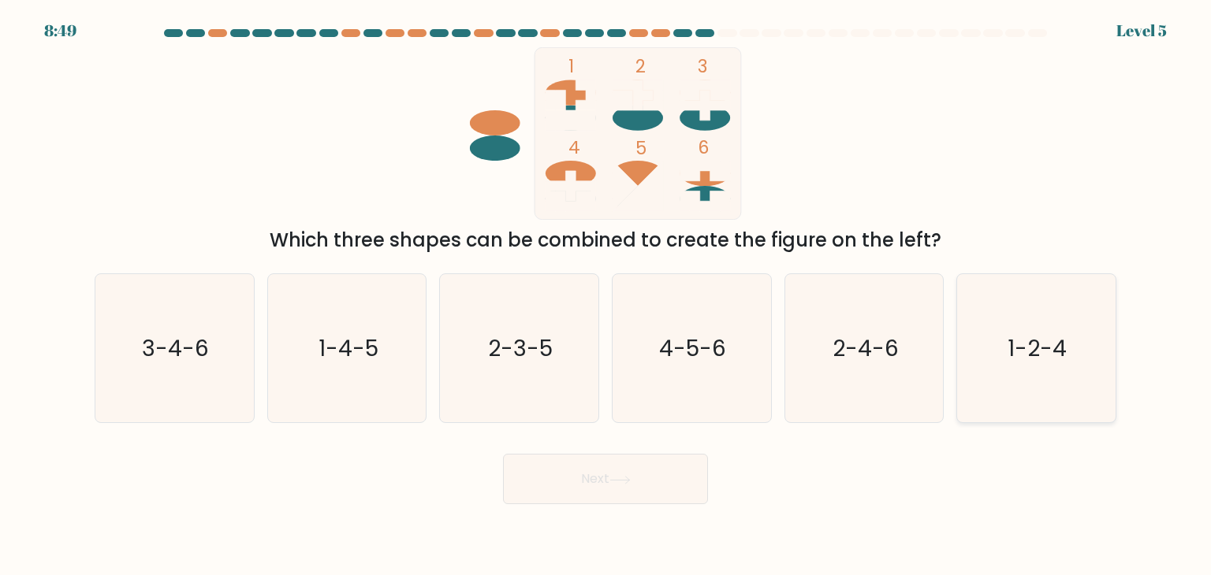
click at [1043, 356] on text "1-2-4" at bounding box center [1037, 349] width 59 height 32
click at [606, 296] on input "f. 1-2-4" at bounding box center [605, 292] width 1 height 8
radio input "true"
click at [602, 464] on button "Next" at bounding box center [605, 479] width 205 height 50
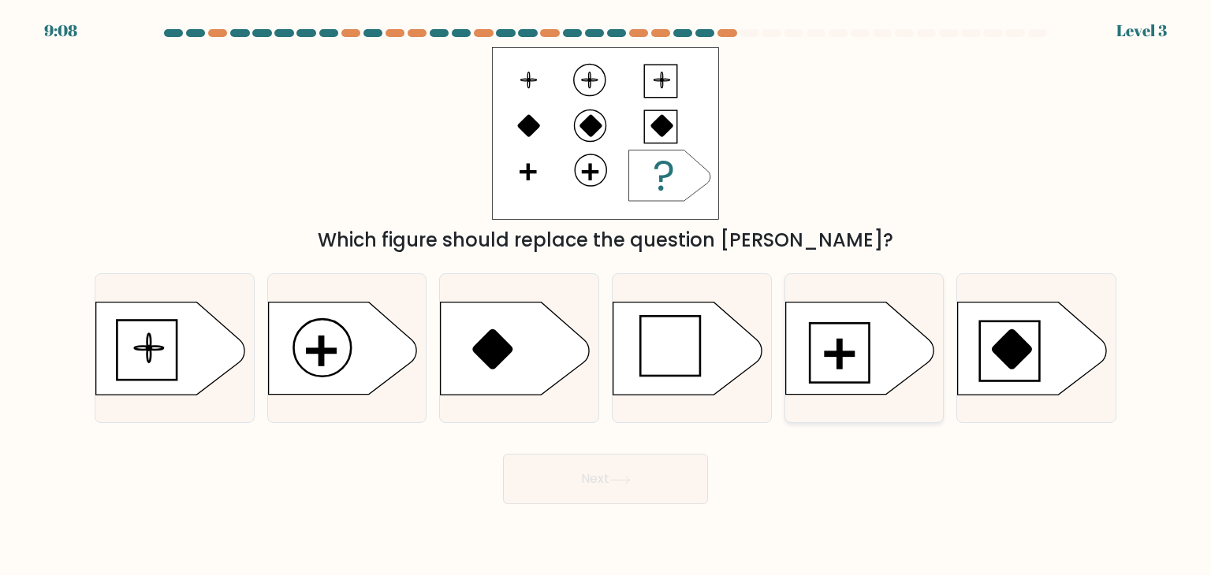
click at [849, 335] on icon at bounding box center [859, 349] width 148 height 92
click at [606, 296] on input "e." at bounding box center [605, 292] width 1 height 8
radio input "true"
click at [665, 483] on button "Next" at bounding box center [605, 479] width 205 height 50
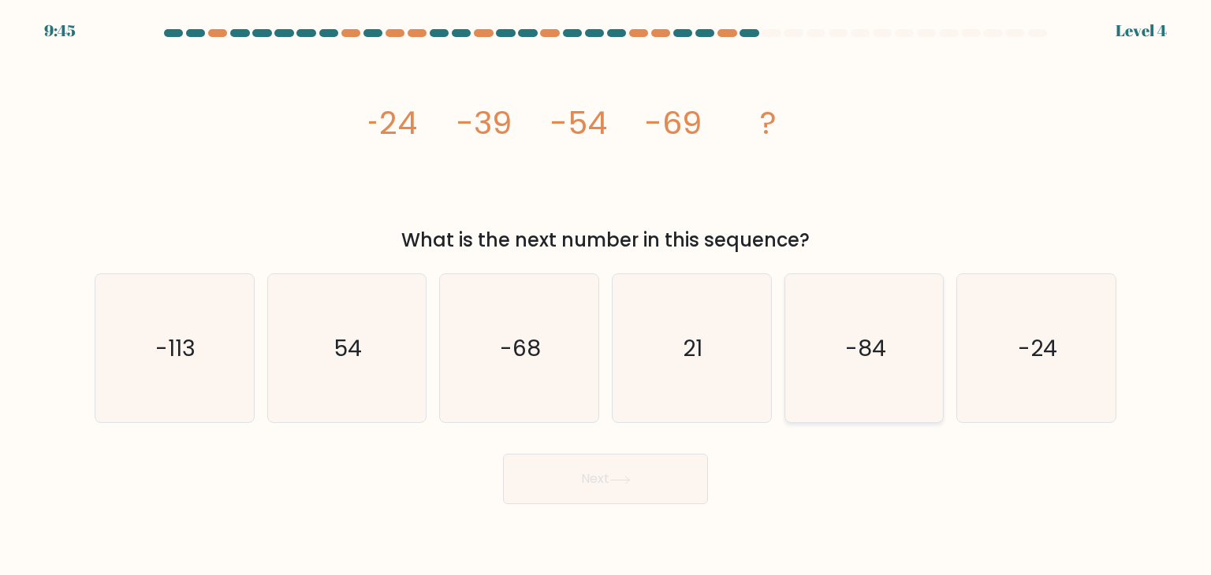
click at [888, 355] on icon "-84" at bounding box center [864, 348] width 148 height 148
click at [606, 296] on input "e. -84" at bounding box center [605, 292] width 1 height 8
radio input "true"
click at [649, 478] on button "Next" at bounding box center [605, 479] width 205 height 50
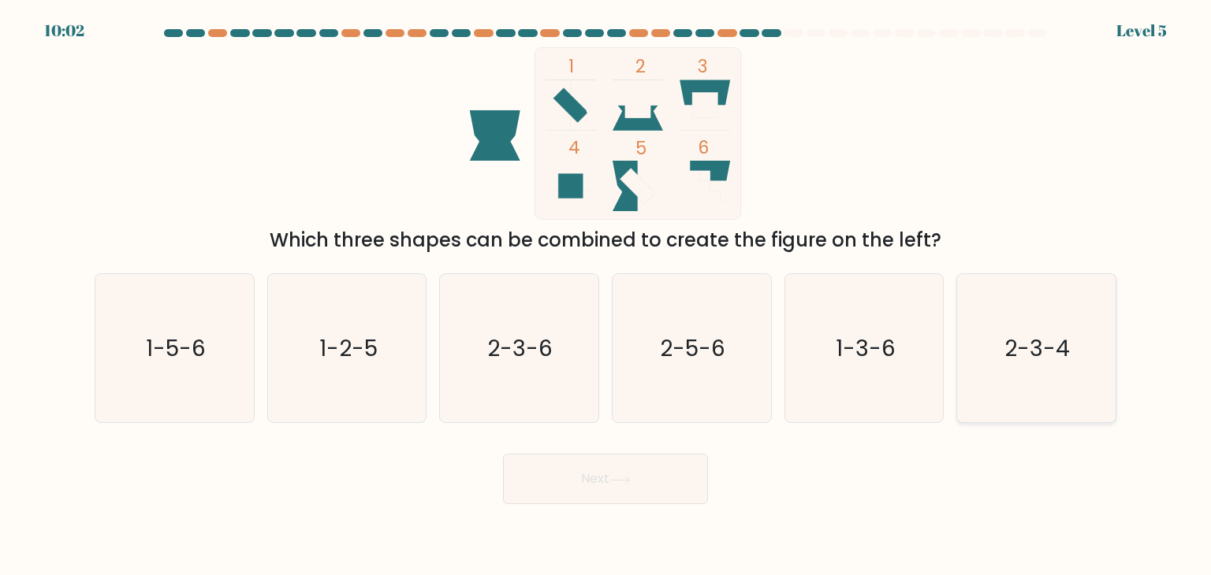
click at [1040, 336] on text "2-3-4" at bounding box center [1037, 349] width 65 height 32
click at [606, 296] on input "f. 2-3-4" at bounding box center [605, 292] width 1 height 8
radio input "true"
click at [608, 463] on button "Next" at bounding box center [605, 479] width 205 height 50
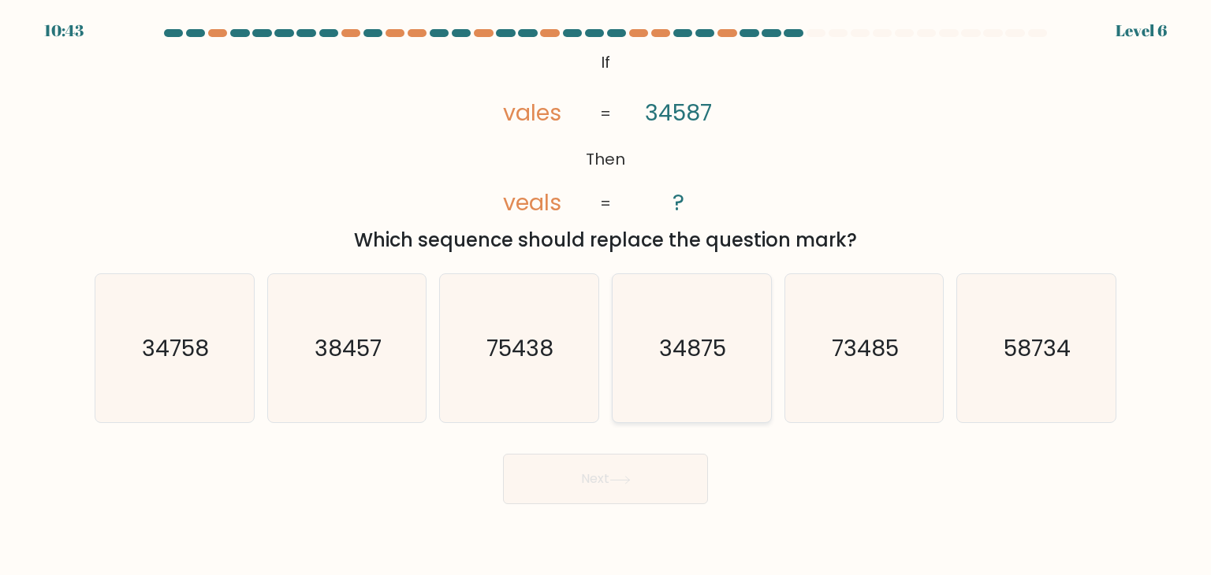
click at [662, 363] on text "34875" at bounding box center [693, 349] width 67 height 32
click at [606, 296] on input "d. 34875" at bounding box center [605, 292] width 1 height 8
radio input "true"
click at [642, 471] on button "Next" at bounding box center [605, 479] width 205 height 50
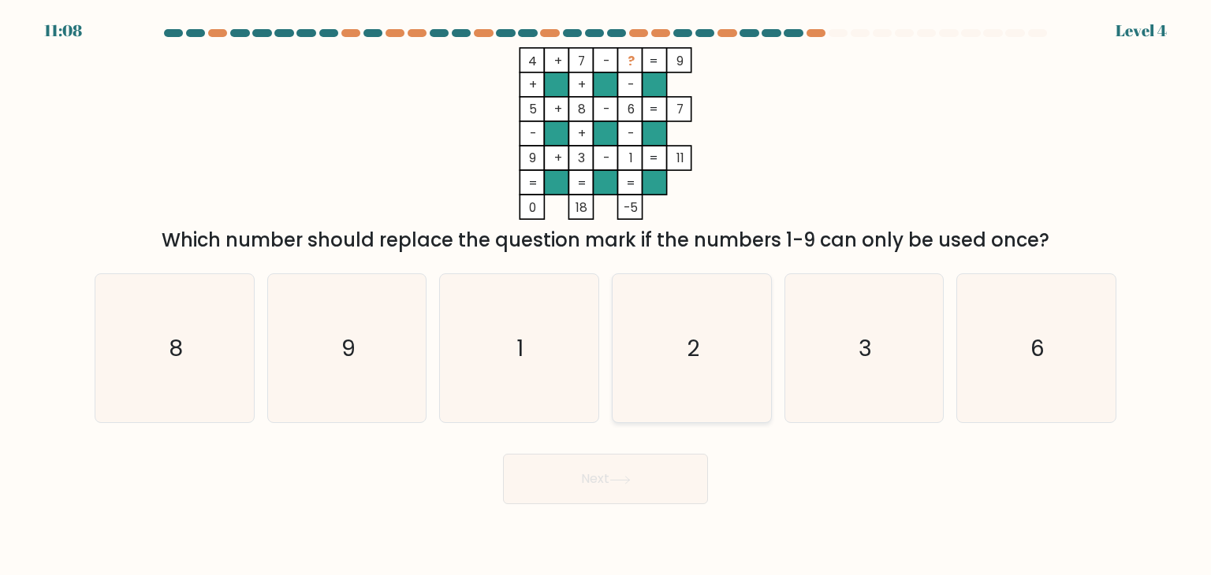
click at [730, 340] on icon "2" at bounding box center [691, 348] width 148 height 148
click at [606, 296] on input "d. 2" at bounding box center [605, 292] width 1 height 8
radio input "true"
click at [615, 489] on button "Next" at bounding box center [605, 479] width 205 height 50
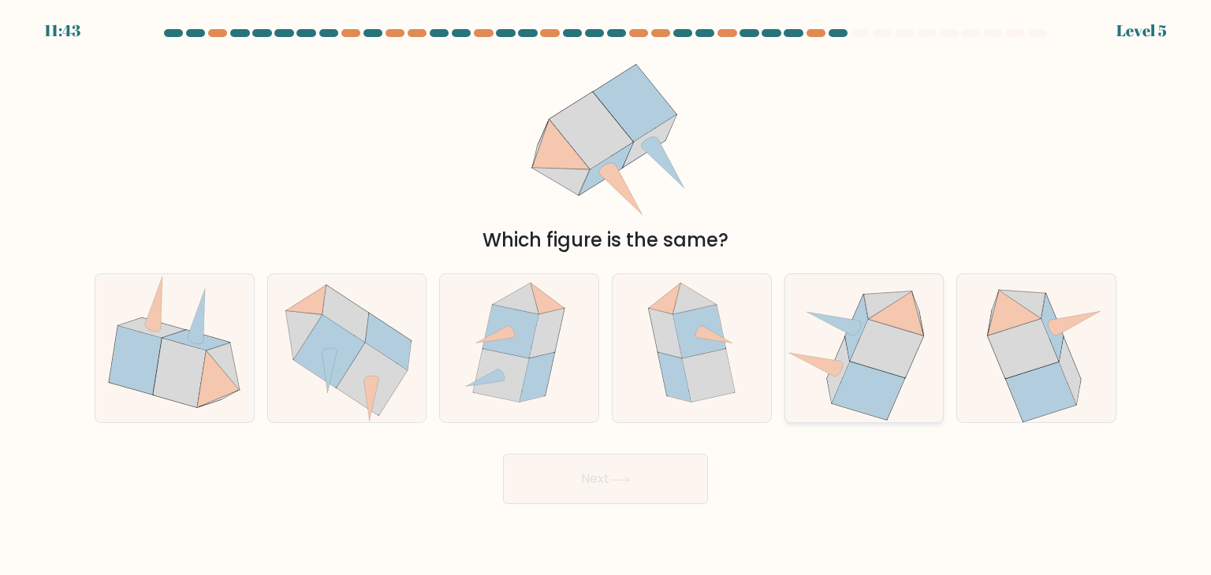
click at [921, 358] on icon at bounding box center [864, 348] width 158 height 145
click at [606, 296] on input "e." at bounding box center [605, 292] width 1 height 8
radio input "true"
click at [659, 485] on button "Next" at bounding box center [605, 479] width 205 height 50
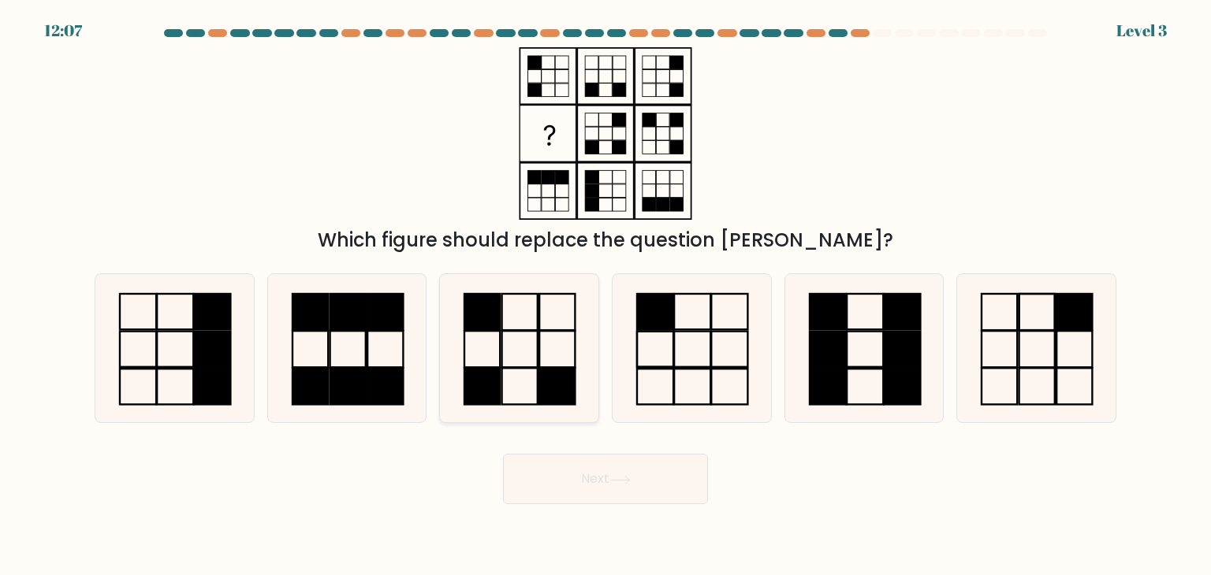
click at [534, 374] on icon at bounding box center [519, 348] width 148 height 148
click at [605, 296] on input "c." at bounding box center [605, 292] width 1 height 8
radio input "true"
click at [667, 475] on button "Next" at bounding box center [605, 479] width 205 height 50
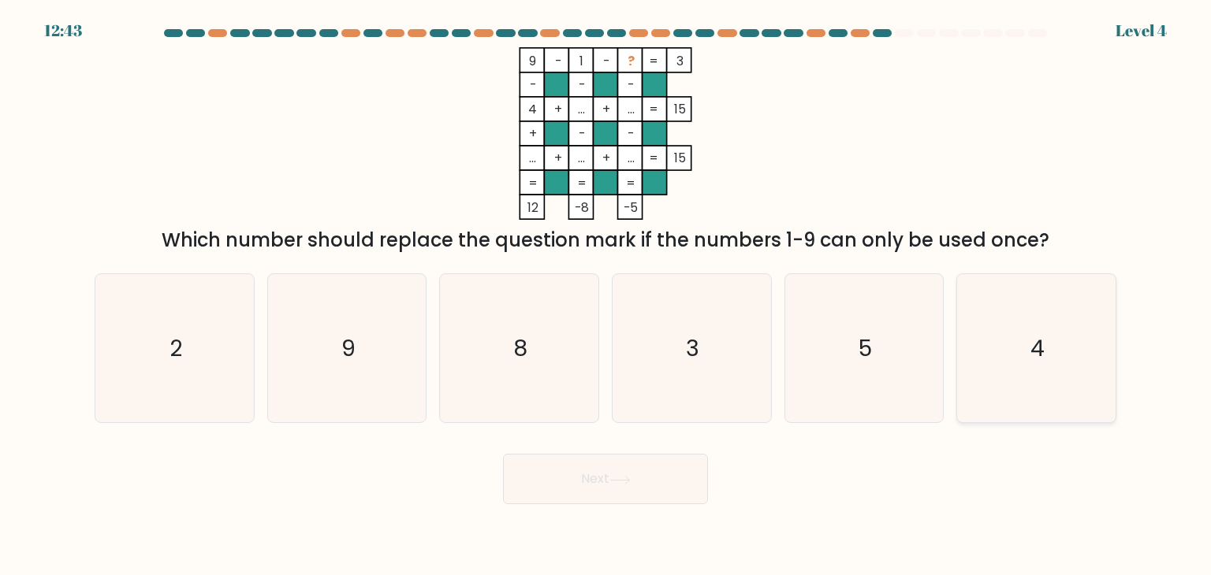
click at [1036, 359] on text "4" at bounding box center [1037, 349] width 14 height 32
click at [606, 296] on input "f. 4" at bounding box center [605, 292] width 1 height 8
radio input "true"
click at [1036, 359] on text "4" at bounding box center [1037, 348] width 14 height 31
click at [606, 296] on input "f. 4" at bounding box center [605, 292] width 1 height 8
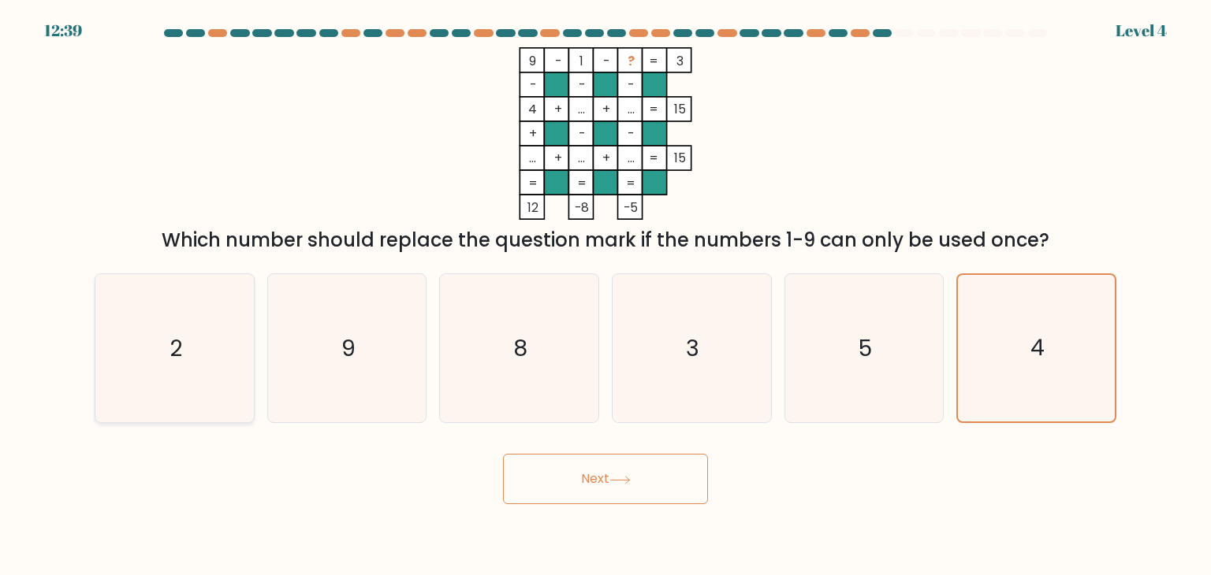
click at [177, 355] on text "2" at bounding box center [175, 349] width 13 height 32
click at [605, 296] on input "a. 2" at bounding box center [605, 292] width 1 height 8
radio input "true"
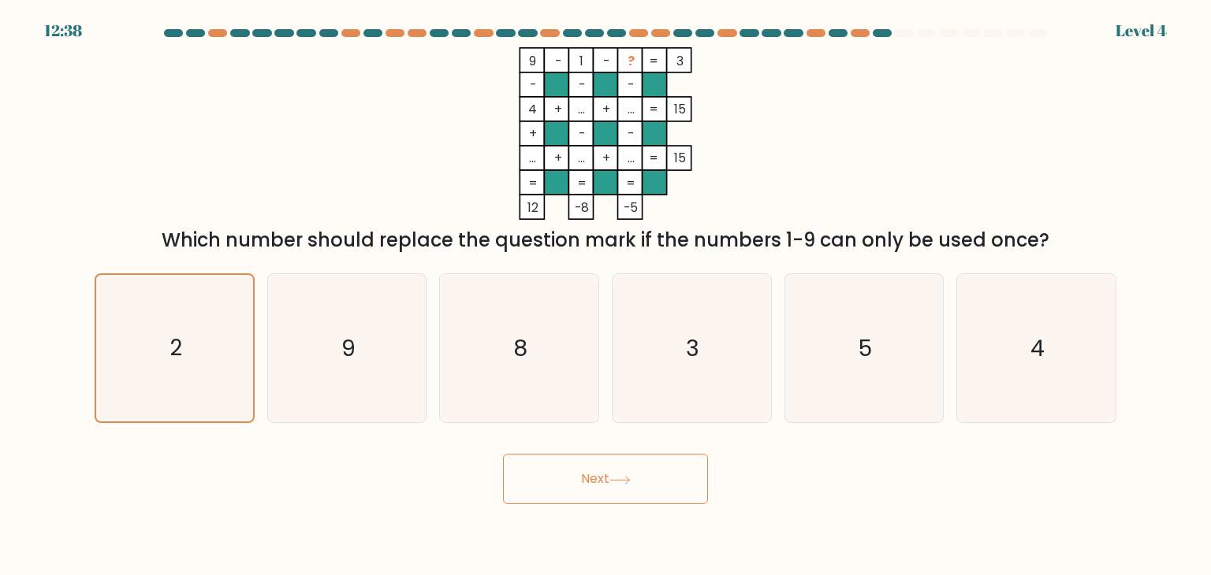
click at [619, 468] on button "Next" at bounding box center [605, 479] width 205 height 50
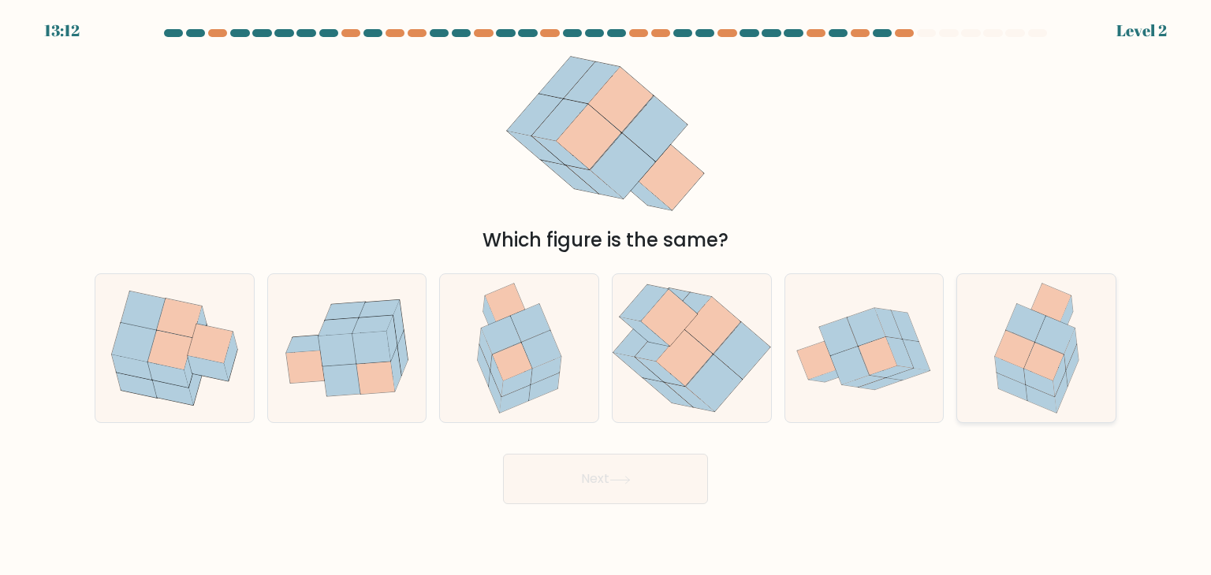
click at [1026, 363] on icon at bounding box center [1043, 362] width 39 height 38
click at [606, 296] on input "f." at bounding box center [605, 292] width 1 height 8
radio input "true"
click at [632, 490] on button "Next" at bounding box center [605, 479] width 205 height 50
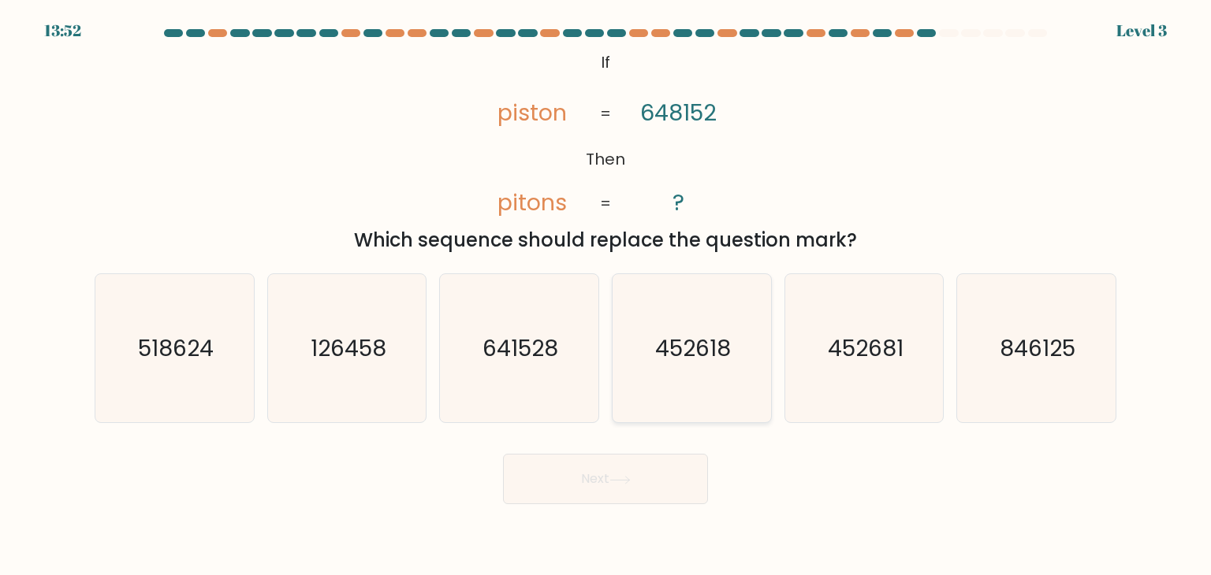
click at [707, 361] on text "452618" at bounding box center [693, 349] width 76 height 32
click at [606, 296] on input "d. 452618" at bounding box center [605, 292] width 1 height 8
radio input "true"
click at [1033, 360] on text "846125" at bounding box center [1037, 349] width 76 height 32
click at [606, 296] on input "f. 846125" at bounding box center [605, 292] width 1 height 8
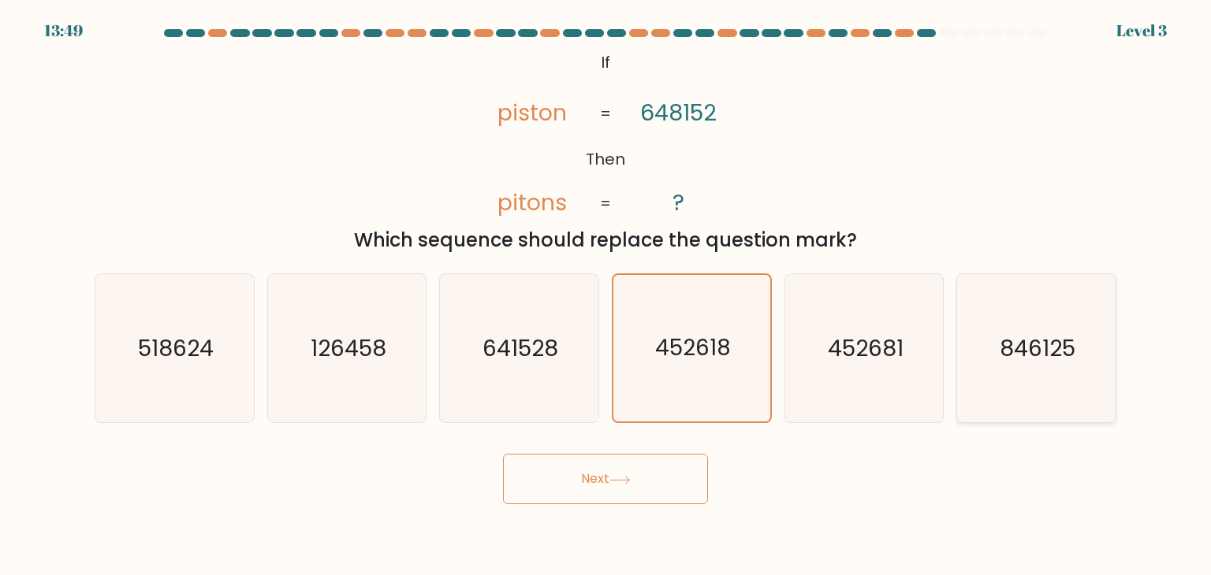
radio input "true"
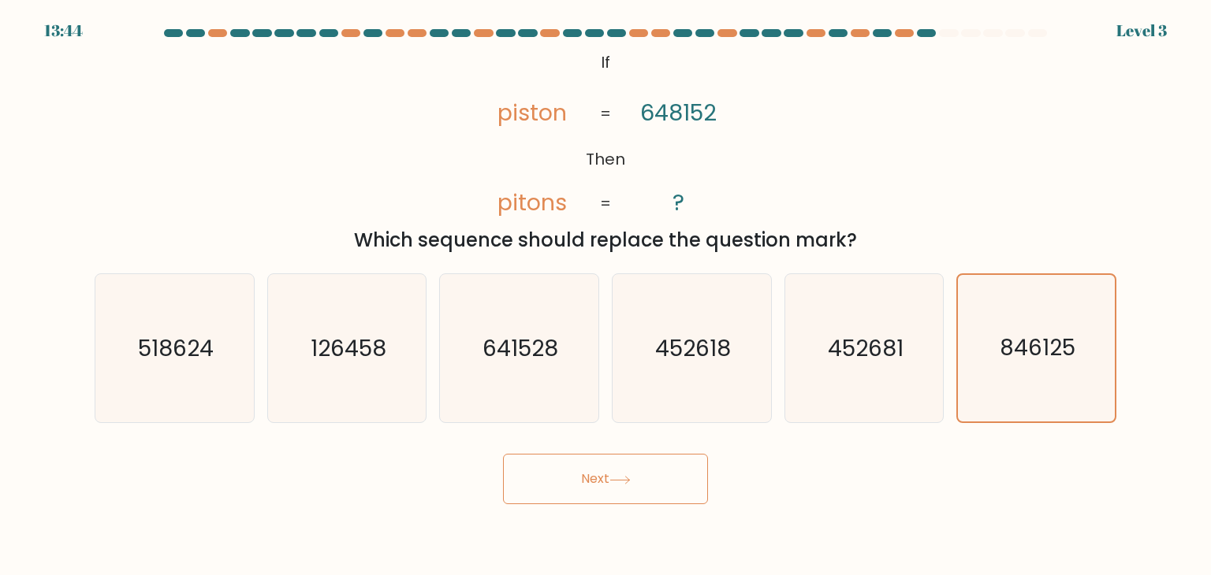
click at [620, 477] on icon at bounding box center [619, 480] width 21 height 9
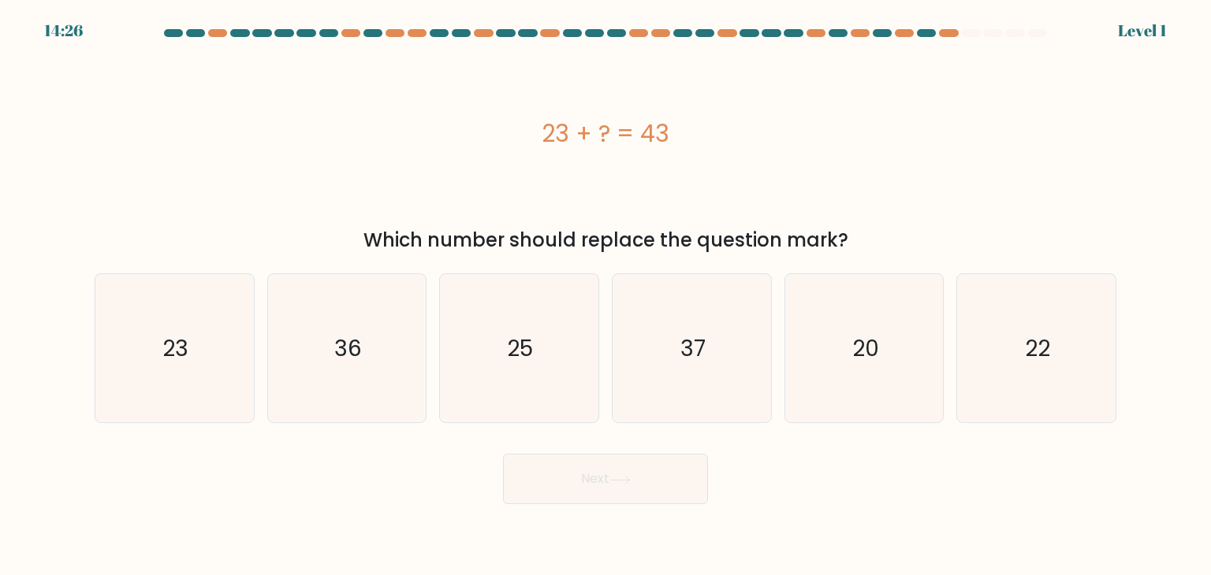
drag, startPoint x: 527, startPoint y: 146, endPoint x: 671, endPoint y: 152, distance: 144.4
click at [671, 153] on div "23 + ? = 43" at bounding box center [606, 133] width 1022 height 173
copy div "23 + ? = 43"
click at [906, 299] on icon "20" at bounding box center [864, 348] width 148 height 148
click at [606, 296] on input "e. 20" at bounding box center [605, 292] width 1 height 8
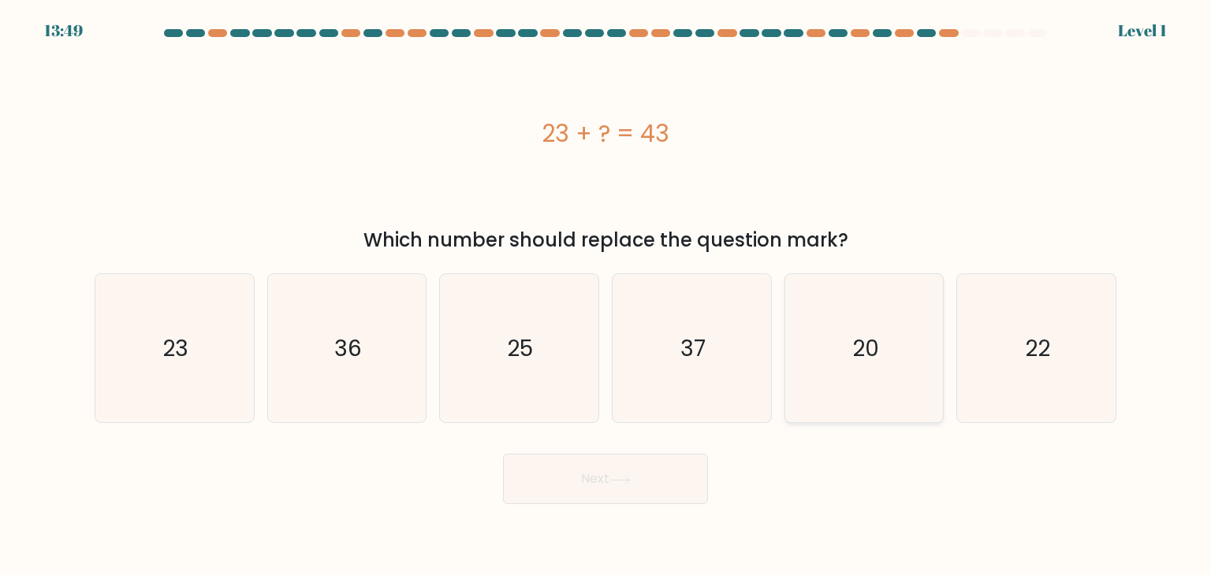
radio input "true"
click at [635, 476] on button "Next" at bounding box center [605, 479] width 205 height 50
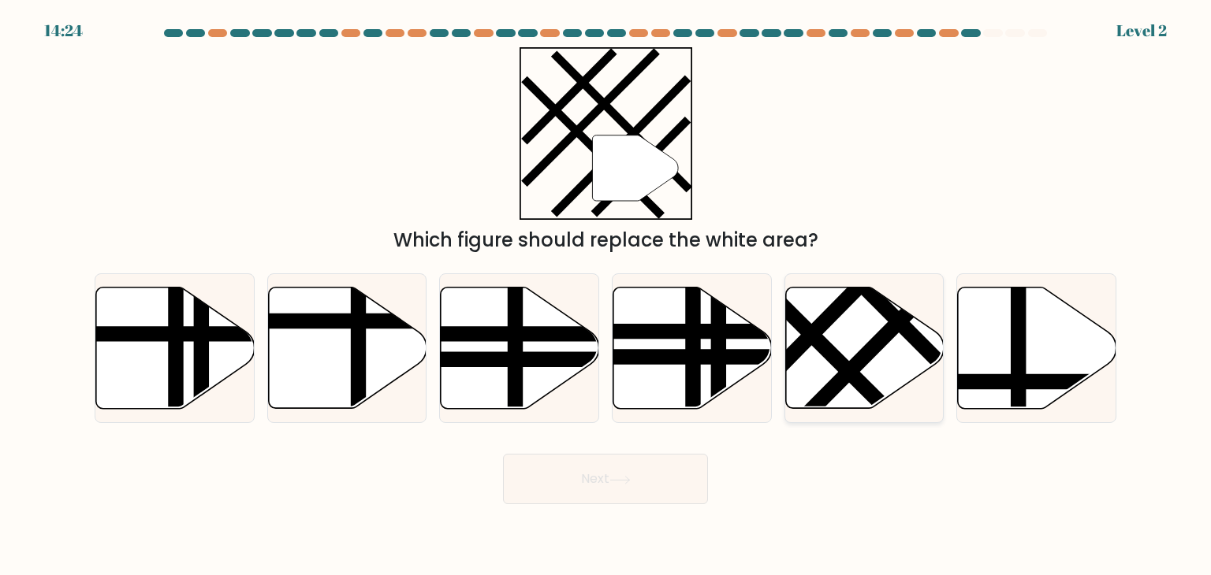
click at [847, 352] on icon at bounding box center [864, 348] width 158 height 121
click at [606, 296] on input "e." at bounding box center [605, 292] width 1 height 8
radio input "true"
click at [603, 489] on button "Next" at bounding box center [605, 479] width 205 height 50
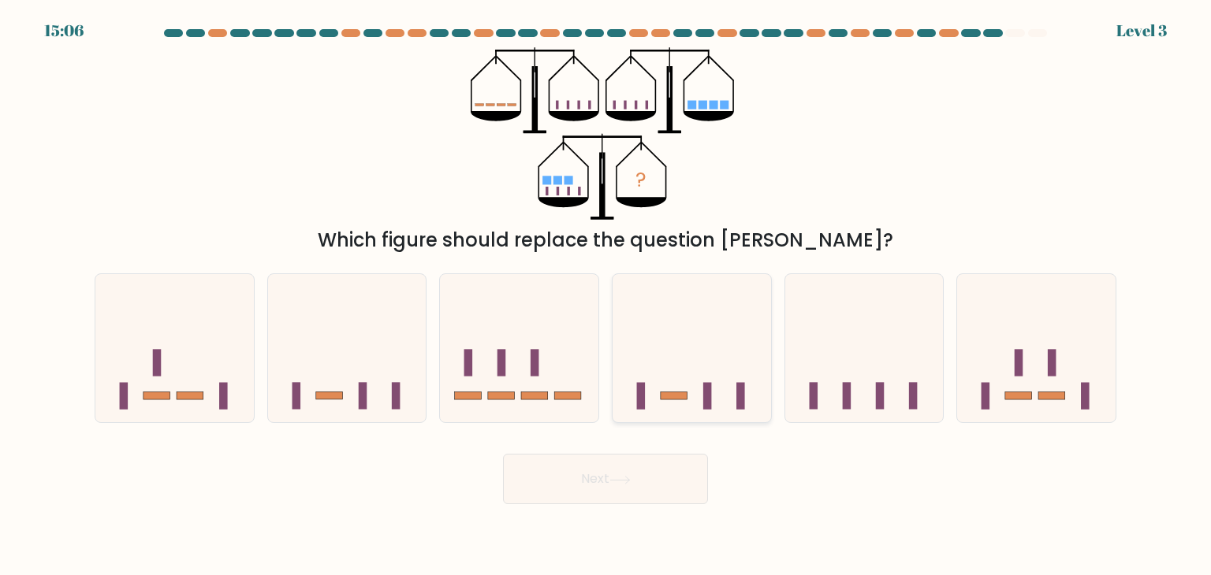
click at [664, 379] on icon at bounding box center [691, 348] width 158 height 131
click at [606, 296] on input "d." at bounding box center [605, 292] width 1 height 8
radio input "true"
click at [656, 492] on button "Next" at bounding box center [605, 479] width 205 height 50
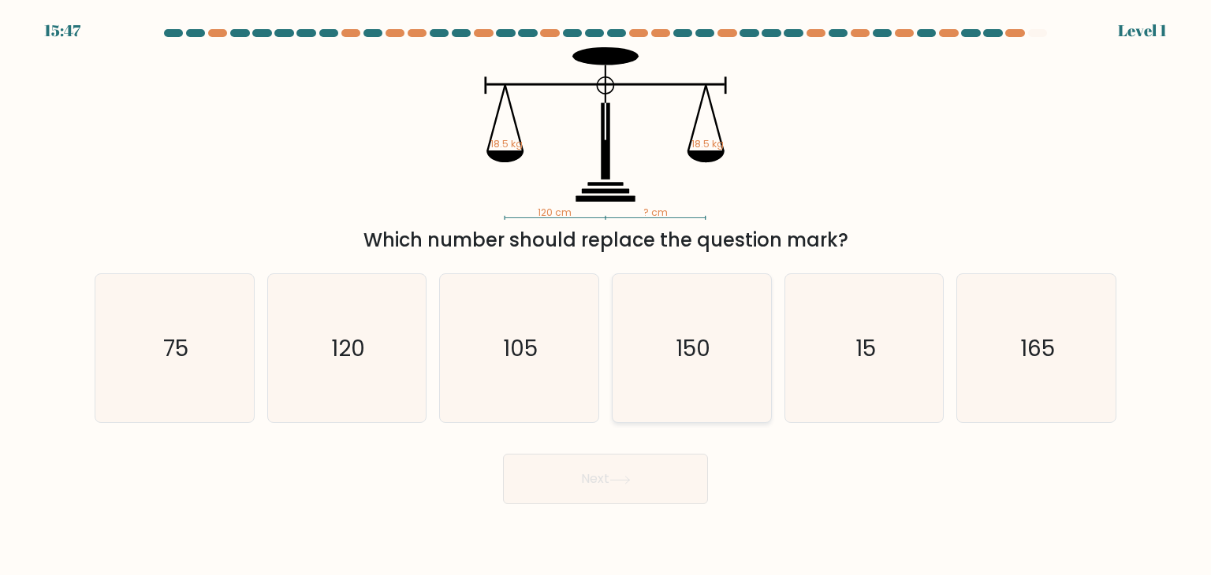
click at [716, 352] on icon "150" at bounding box center [691, 348] width 148 height 148
click at [606, 296] on input "d. 150" at bounding box center [605, 292] width 1 height 8
radio input "true"
click at [627, 474] on button "Next" at bounding box center [605, 479] width 205 height 50
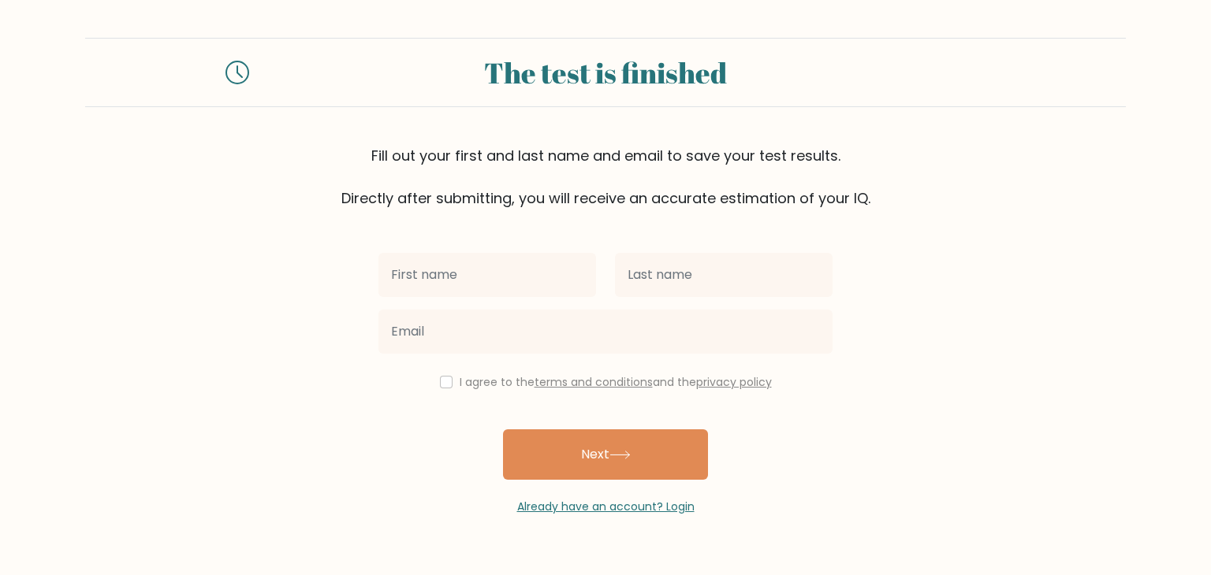
click at [512, 308] on div at bounding box center [605, 331] width 473 height 57
click at [530, 242] on div "I agree to the terms and conditions and the privacy policy Next Already have an…" at bounding box center [605, 362] width 473 height 307
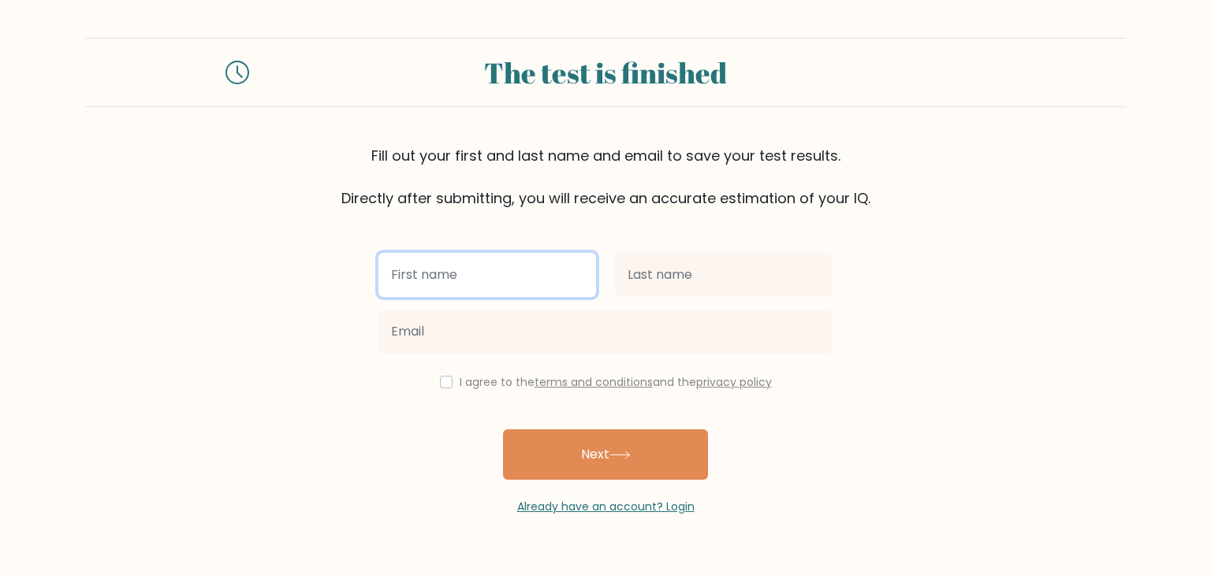
click at [517, 285] on input "text" at bounding box center [487, 275] width 218 height 44
type input "[PERSON_NAME]"
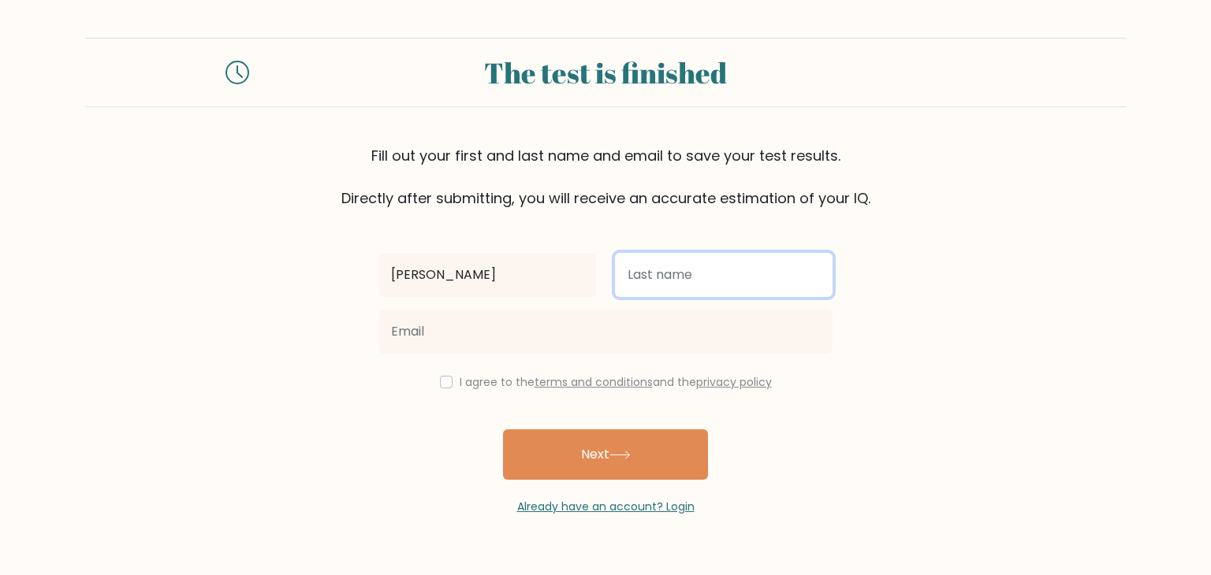
click at [668, 259] on input "text" at bounding box center [724, 275] width 218 height 44
type input "Guce"
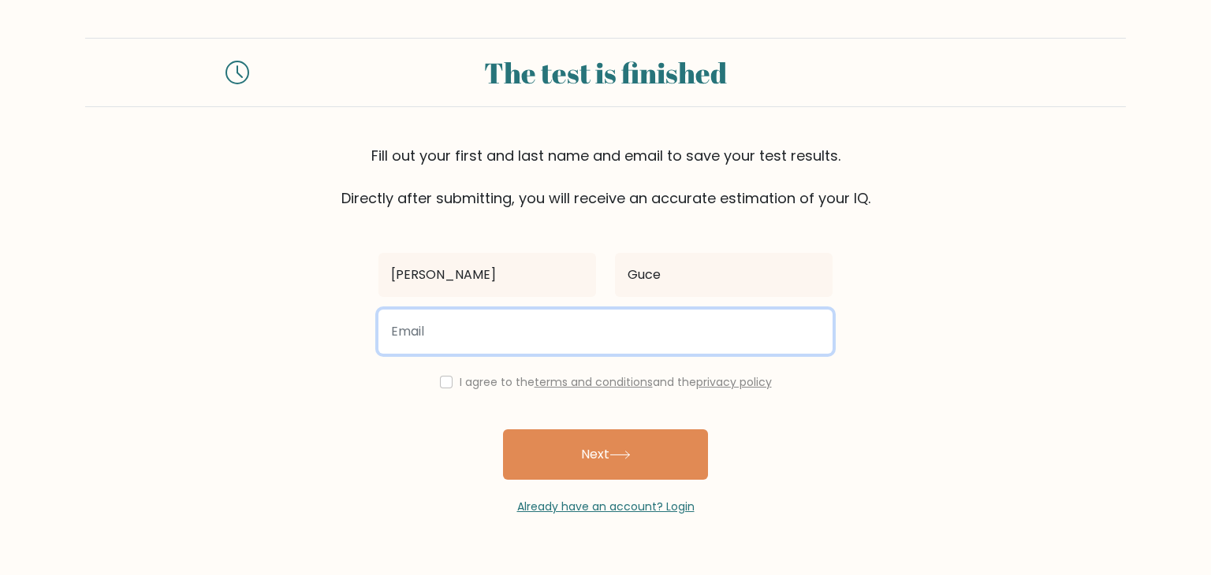
click at [533, 341] on input "email" at bounding box center [605, 332] width 454 height 44
type input "camileguce26@gmail.com"
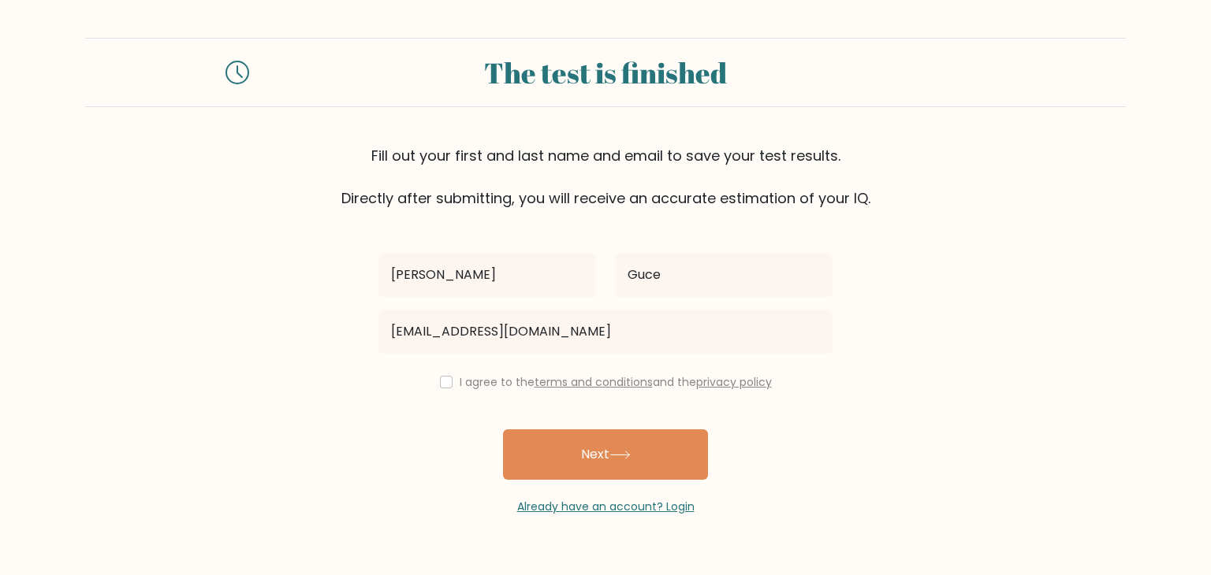
click at [449, 389] on div "I agree to the terms and conditions and the privacy policy" at bounding box center [605, 382] width 473 height 19
click at [443, 382] on input "checkbox" at bounding box center [446, 382] width 13 height 13
checkbox input "true"
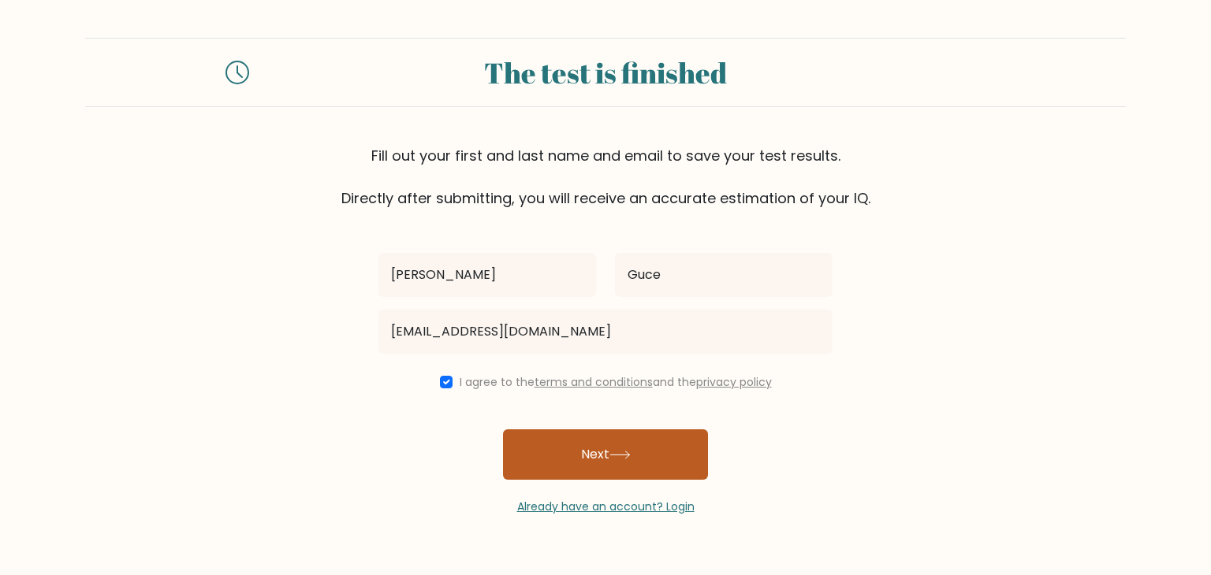
click at [622, 465] on button "Next" at bounding box center [605, 455] width 205 height 50
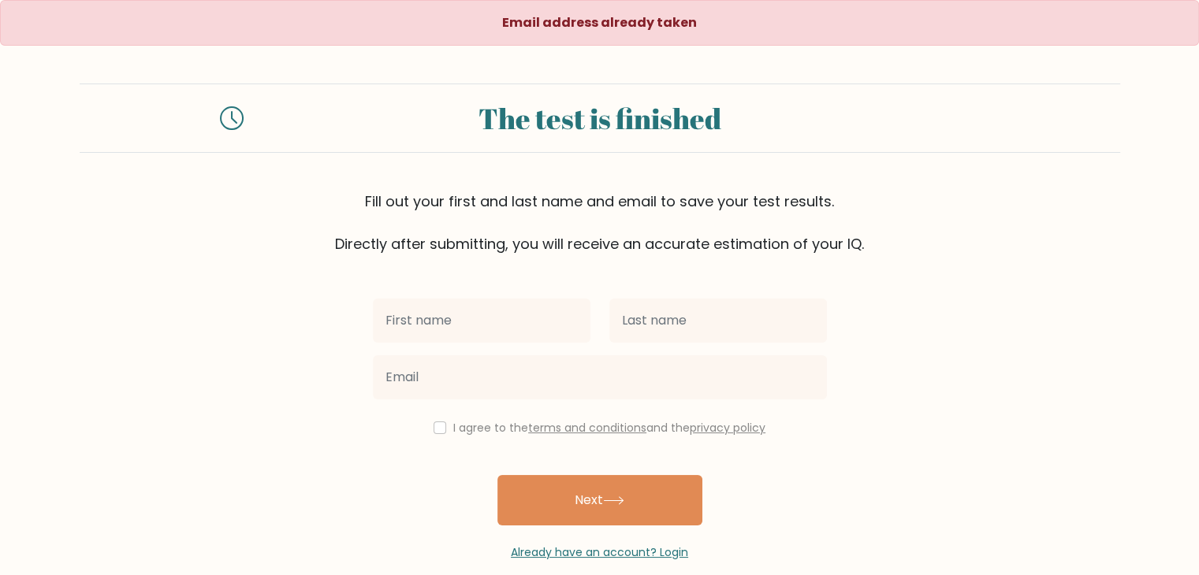
scroll to position [23, 0]
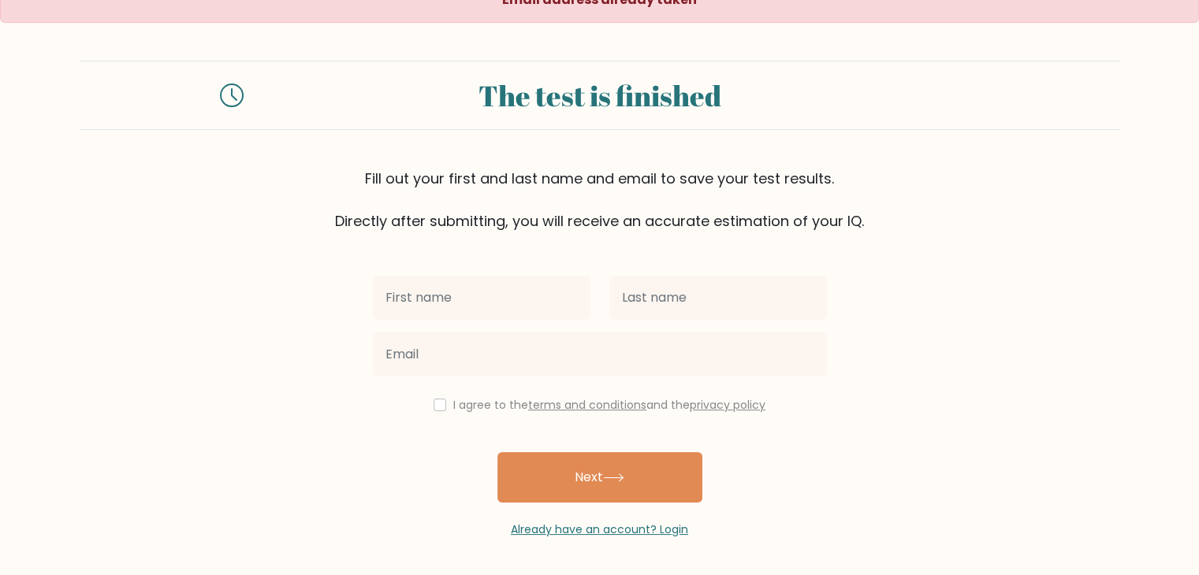
click at [472, 284] on input "text" at bounding box center [482, 298] width 218 height 44
type input "[PERSON_NAME]"
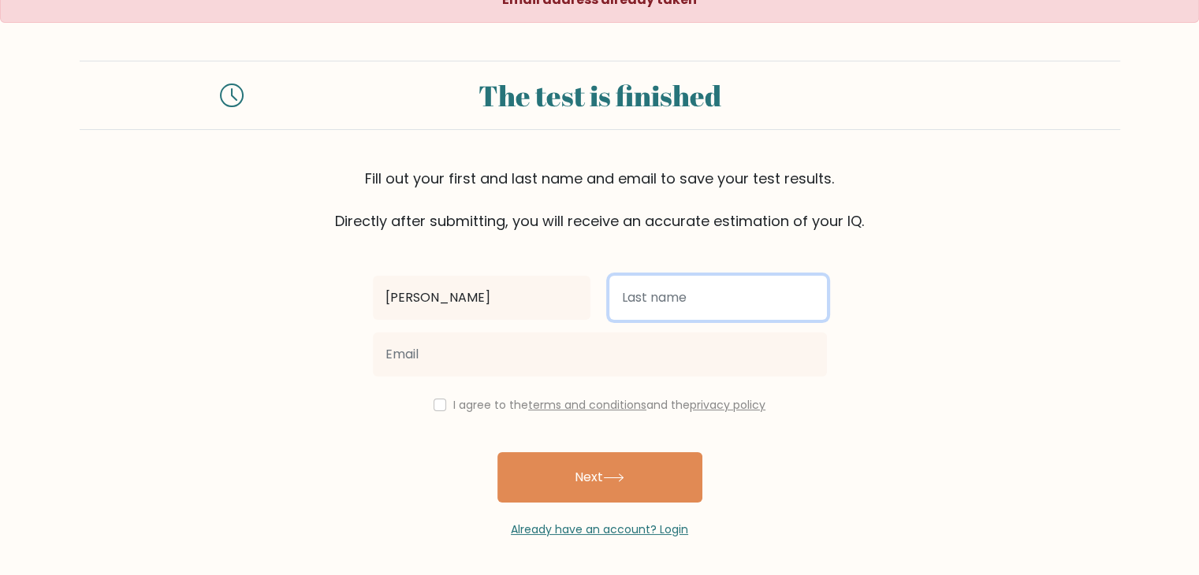
click at [694, 300] on input "text" at bounding box center [718, 298] width 218 height 44
type input "Guce"
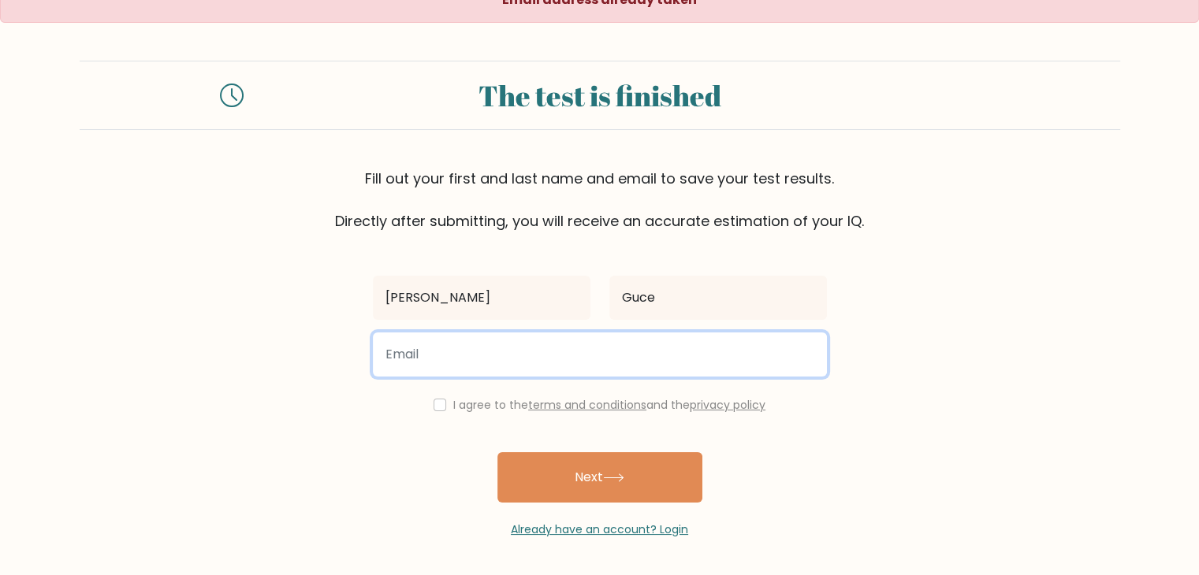
click at [492, 369] on input "email" at bounding box center [600, 355] width 454 height 44
click at [477, 354] on input "email" at bounding box center [600, 355] width 454 height 44
click at [444, 341] on input "email" at bounding box center [600, 355] width 454 height 44
type input "willyalcario30@gmail.com"
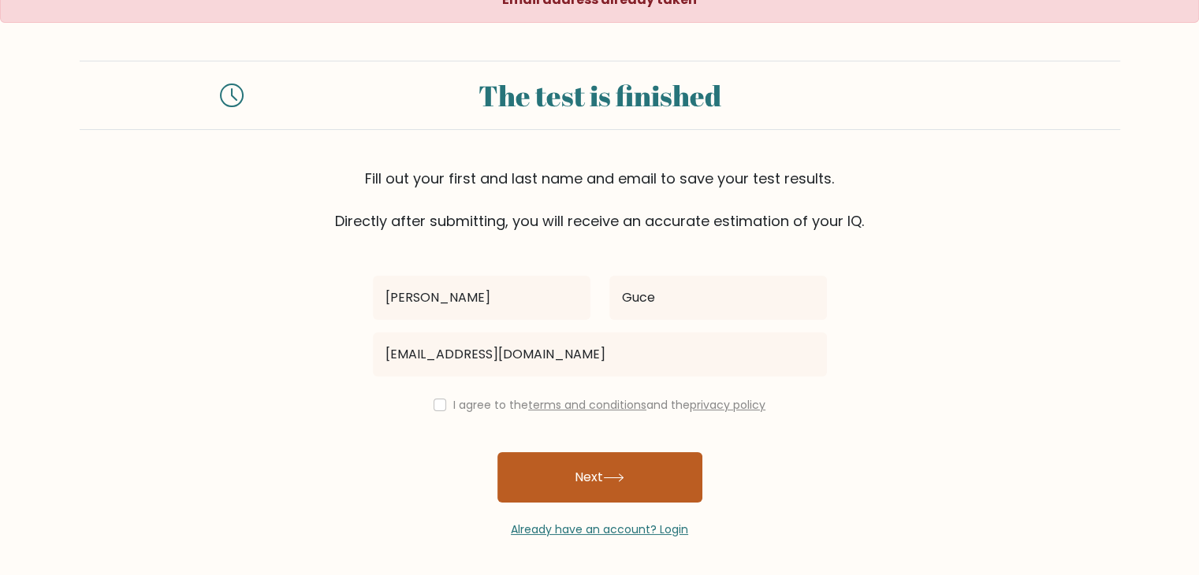
click at [600, 478] on button "Next" at bounding box center [599, 477] width 205 height 50
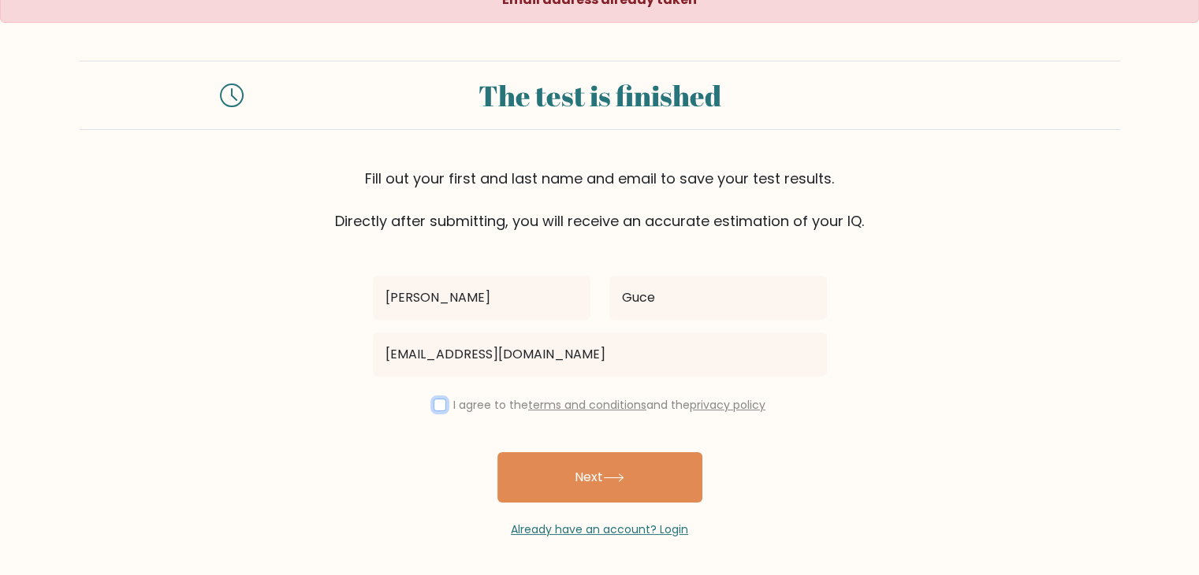
click at [436, 400] on input "checkbox" at bounding box center [440, 405] width 13 height 13
checkbox input "true"
click at [579, 460] on button "Next" at bounding box center [599, 477] width 205 height 50
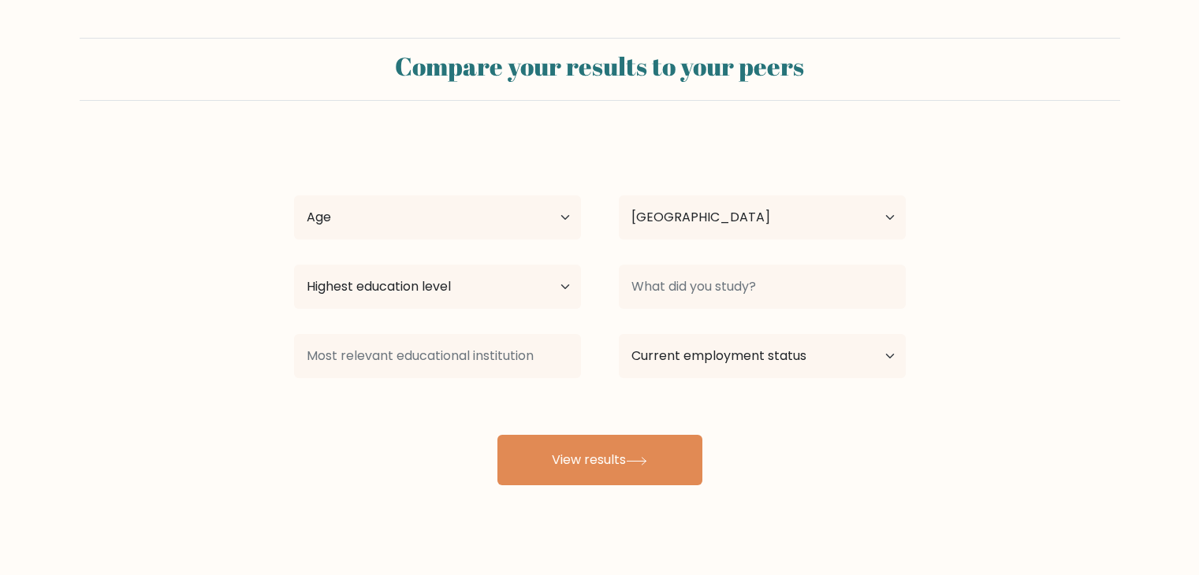
select select "US"
click at [416, 233] on select "Age Under [DEMOGRAPHIC_DATA] [DEMOGRAPHIC_DATA] [DEMOGRAPHIC_DATA] [DEMOGRAPHIC…" at bounding box center [437, 217] width 287 height 44
select select "25_34"
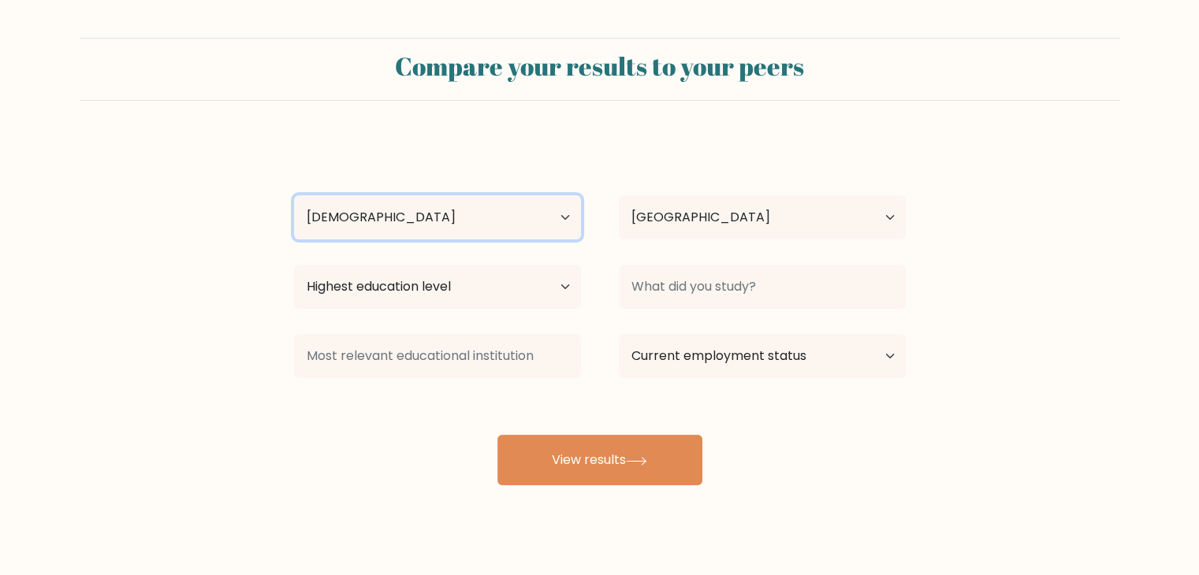
click at [294, 195] on select "Age Under [DEMOGRAPHIC_DATA] [DEMOGRAPHIC_DATA] [DEMOGRAPHIC_DATA] [DEMOGRAPHIC…" at bounding box center [437, 217] width 287 height 44
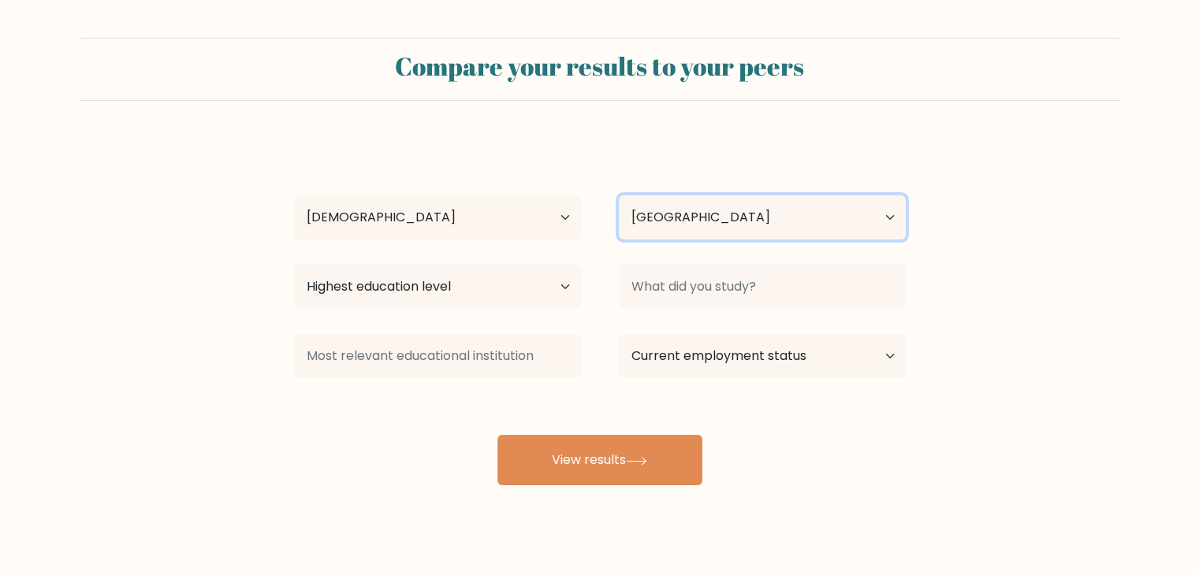
click at [705, 225] on select "Country [GEOGRAPHIC_DATA] [GEOGRAPHIC_DATA] [GEOGRAPHIC_DATA] [US_STATE] [GEOGR…" at bounding box center [762, 217] width 287 height 44
select select "PH"
click at [619, 195] on select "Country [GEOGRAPHIC_DATA] [GEOGRAPHIC_DATA] [GEOGRAPHIC_DATA] [US_STATE] [GEOGR…" at bounding box center [762, 217] width 287 height 44
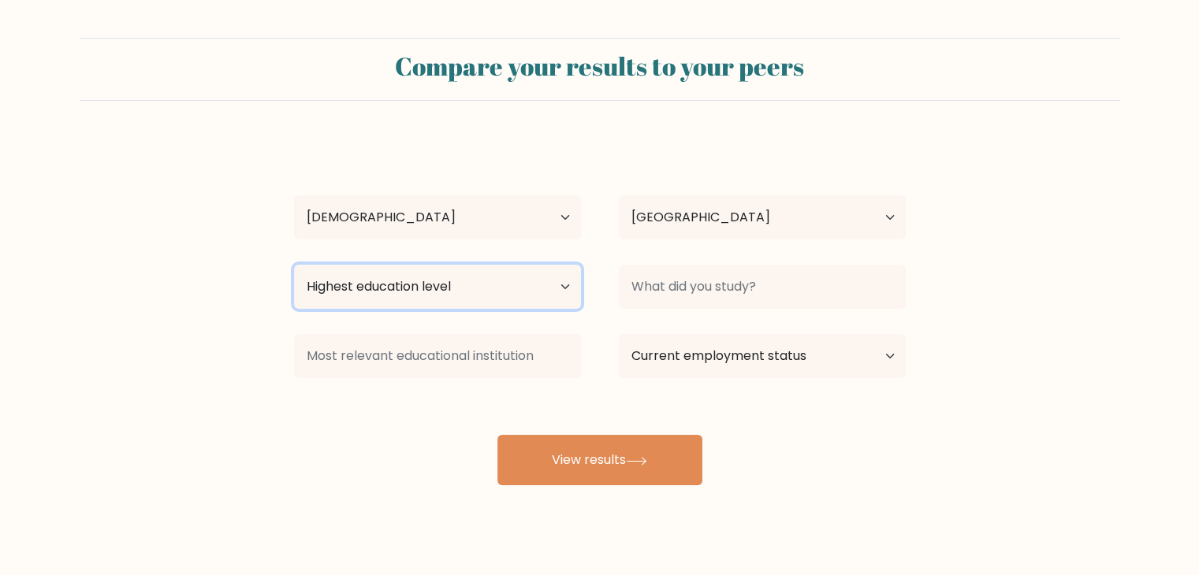
click at [425, 296] on select "Highest education level No schooling Primary Lower Secondary Upper Secondary Oc…" at bounding box center [437, 287] width 287 height 44
select select "bachelors_degree"
click at [294, 265] on select "Highest education level No schooling Primary Lower Secondary Upper Secondary Oc…" at bounding box center [437, 287] width 287 height 44
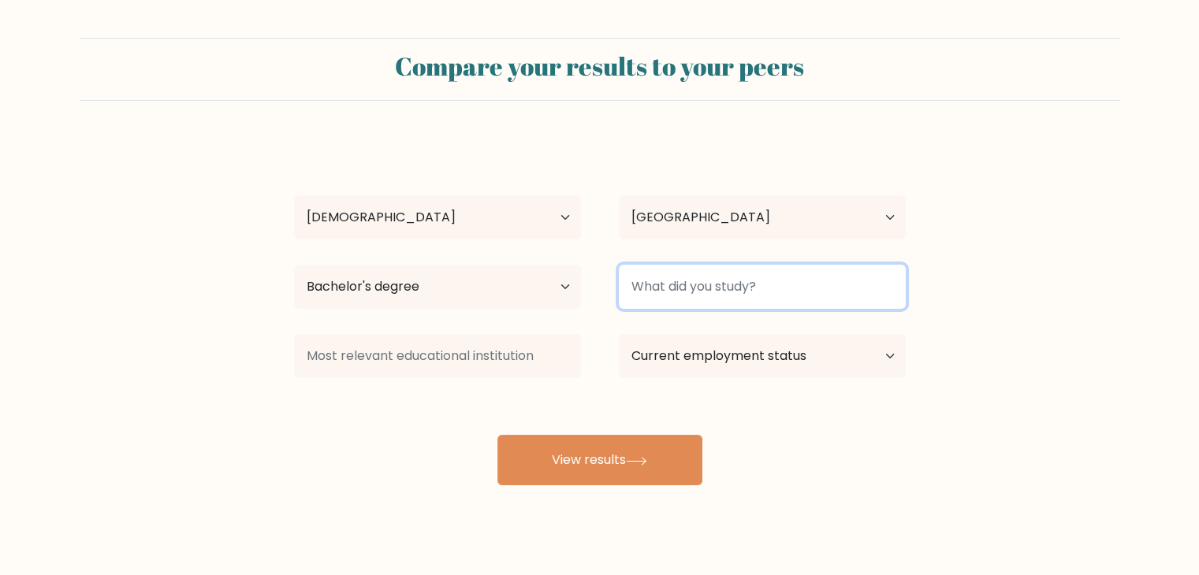
click at [791, 285] on input at bounding box center [762, 287] width 287 height 44
click at [779, 293] on input at bounding box center [762, 287] width 287 height 44
type input "E"
click at [823, 294] on input "Bachelor's Degree" at bounding box center [762, 287] width 287 height 44
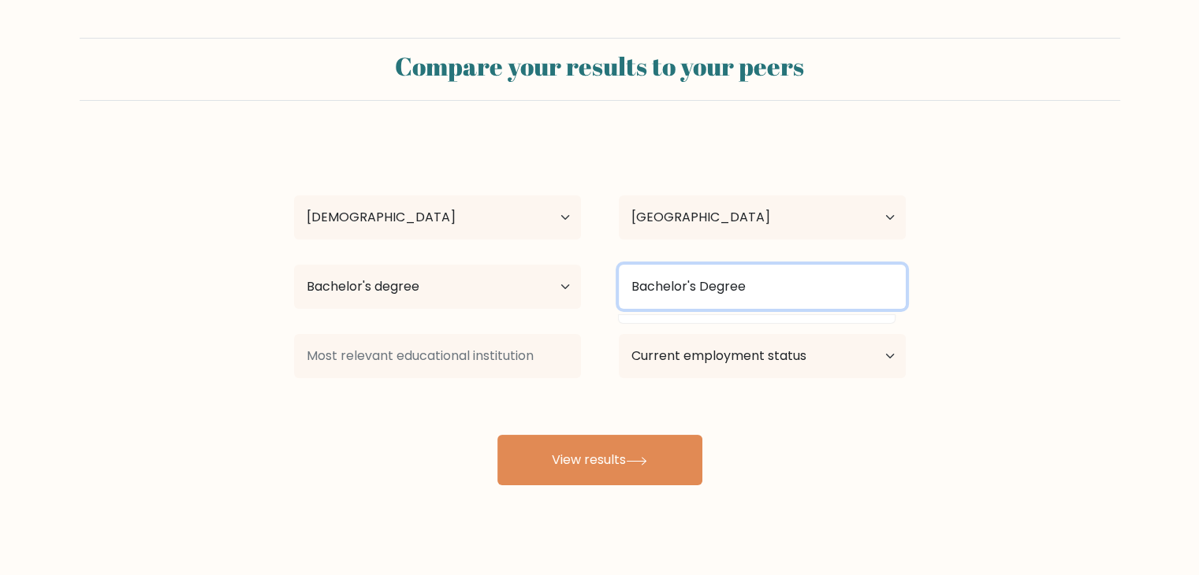
type input "Bachelor's Degree"
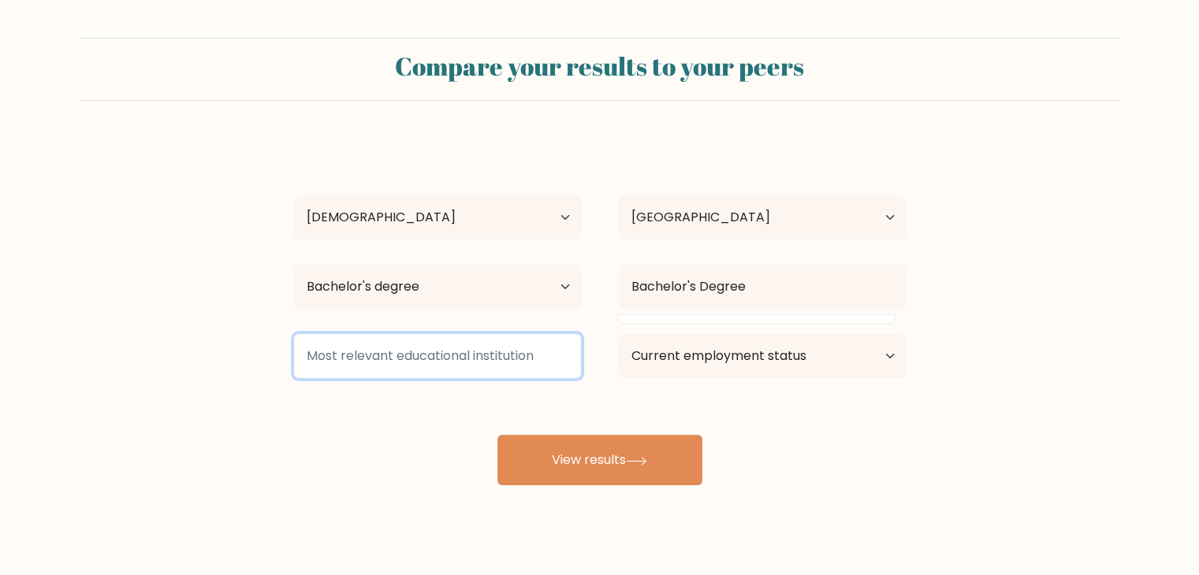
click at [357, 363] on input at bounding box center [437, 356] width 287 height 44
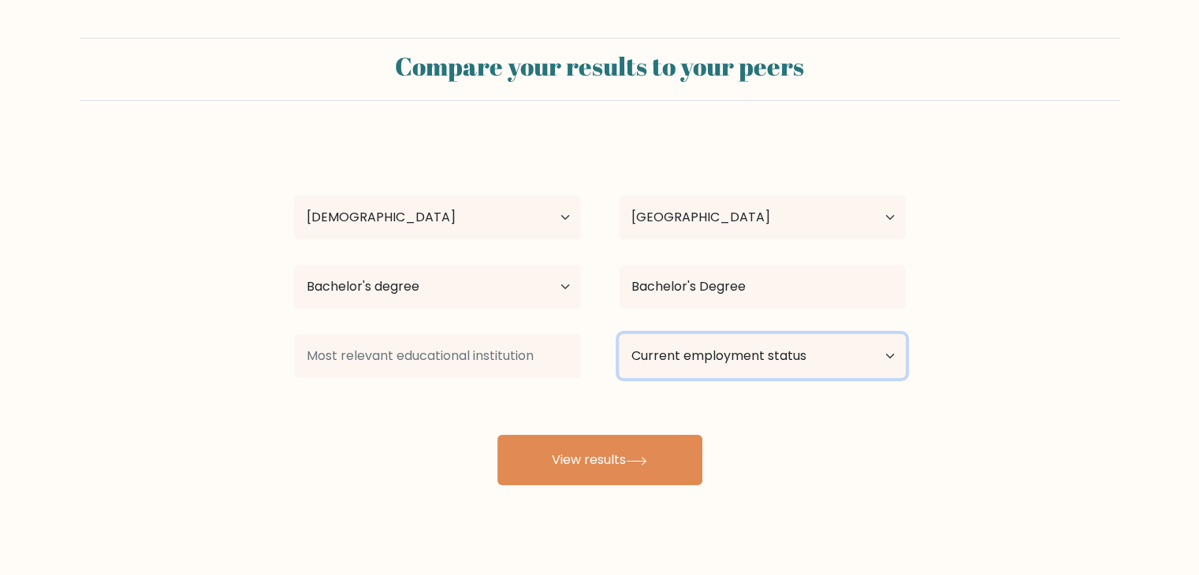
click at [681, 373] on select "Current employment status Employed Student Retired Other / prefer not to answer" at bounding box center [762, 356] width 287 height 44
select select "other"
click at [619, 334] on select "Current employment status Employed Student Retired Other / prefer not to answer" at bounding box center [762, 356] width 287 height 44
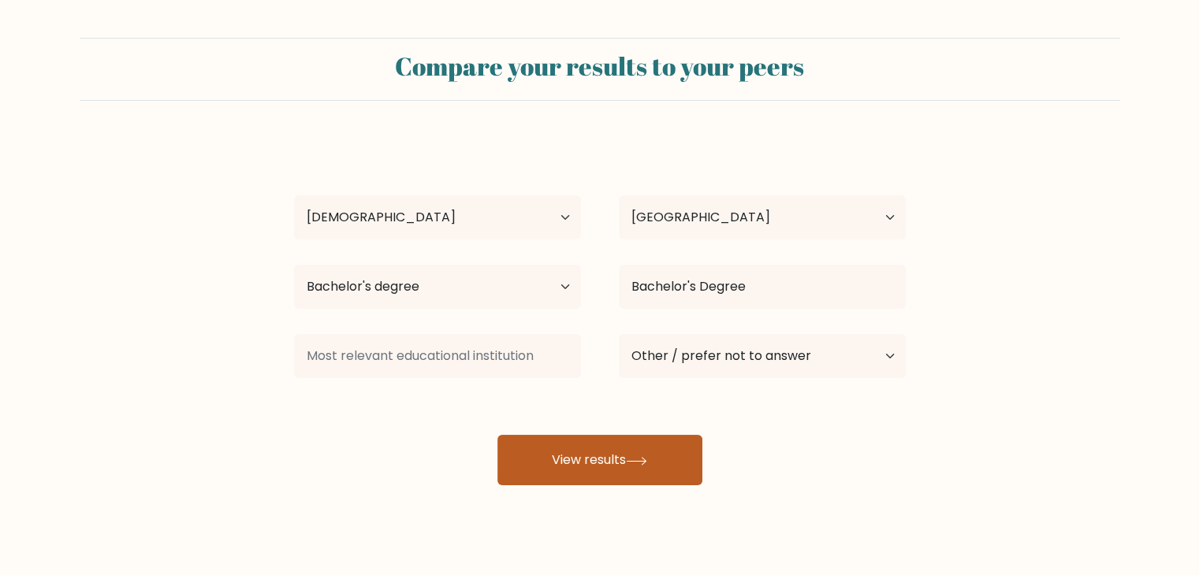
click at [674, 460] on button "View results" at bounding box center [599, 460] width 205 height 50
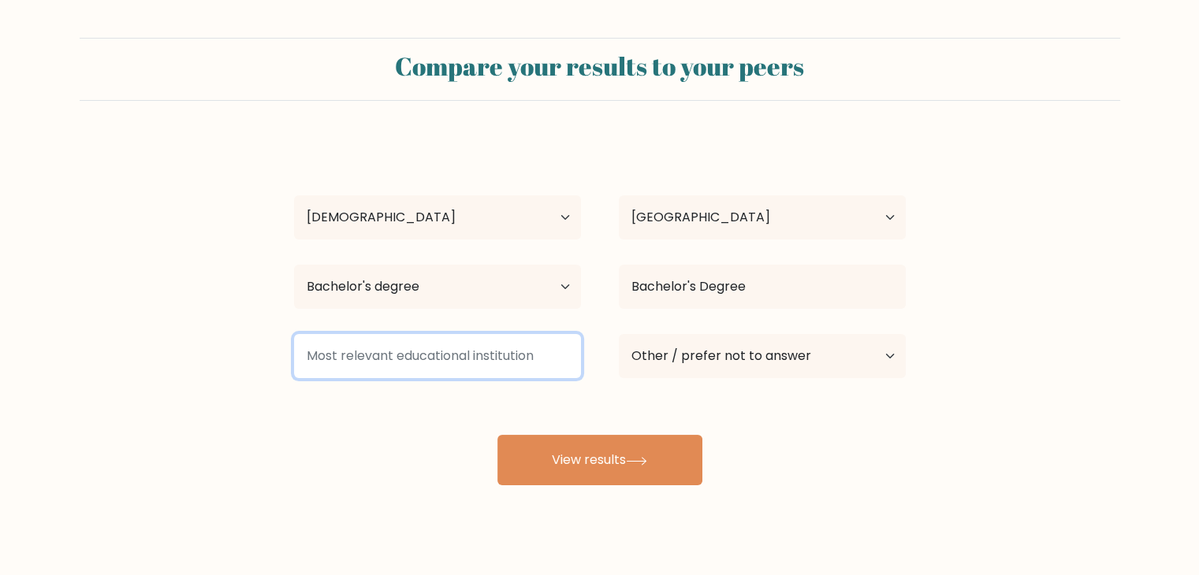
click at [429, 338] on input at bounding box center [437, 356] width 287 height 44
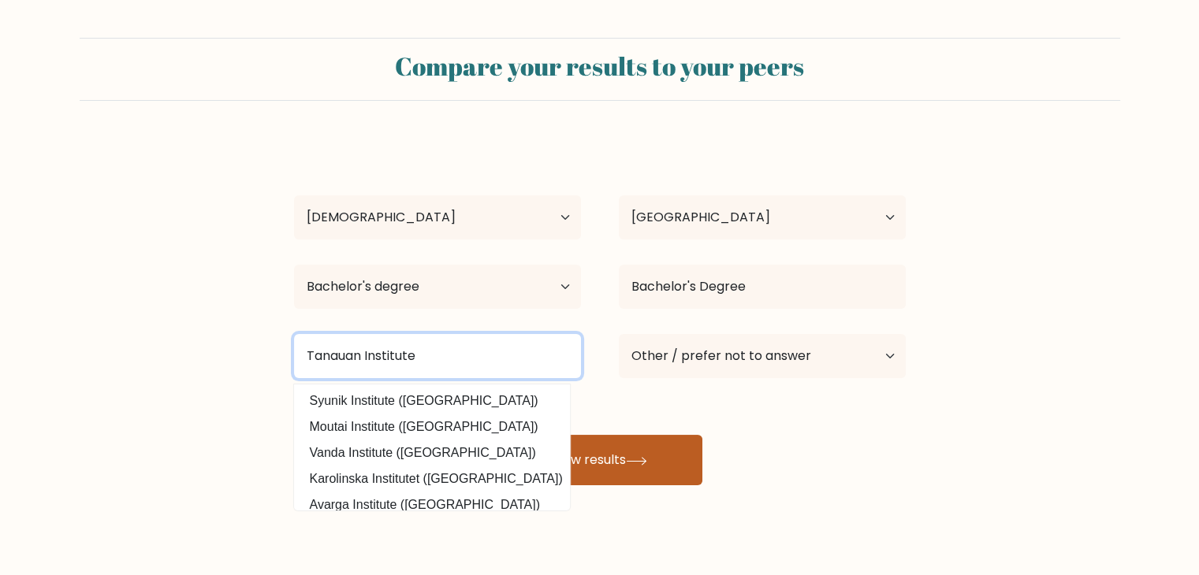
type input "Tanauan Institute"
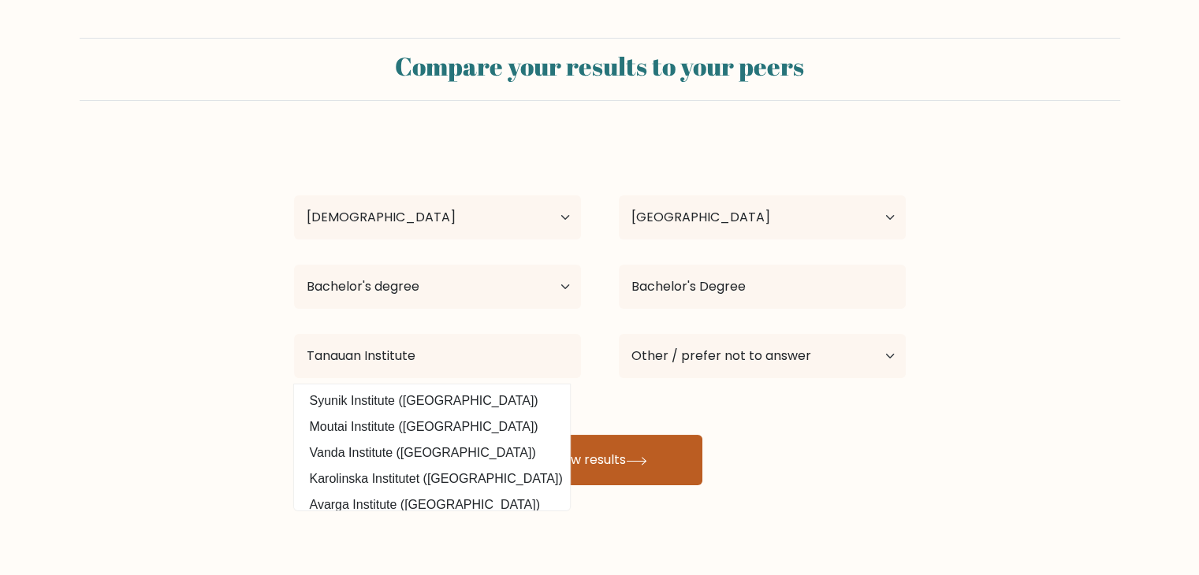
click at [655, 474] on button "View results" at bounding box center [599, 460] width 205 height 50
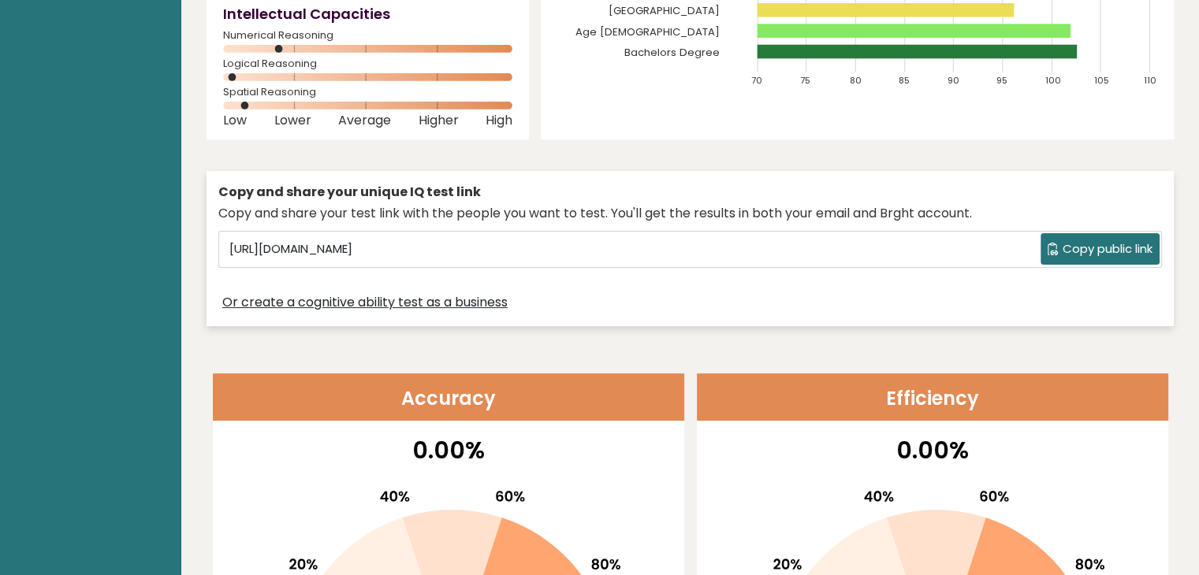
scroll to position [315, 0]
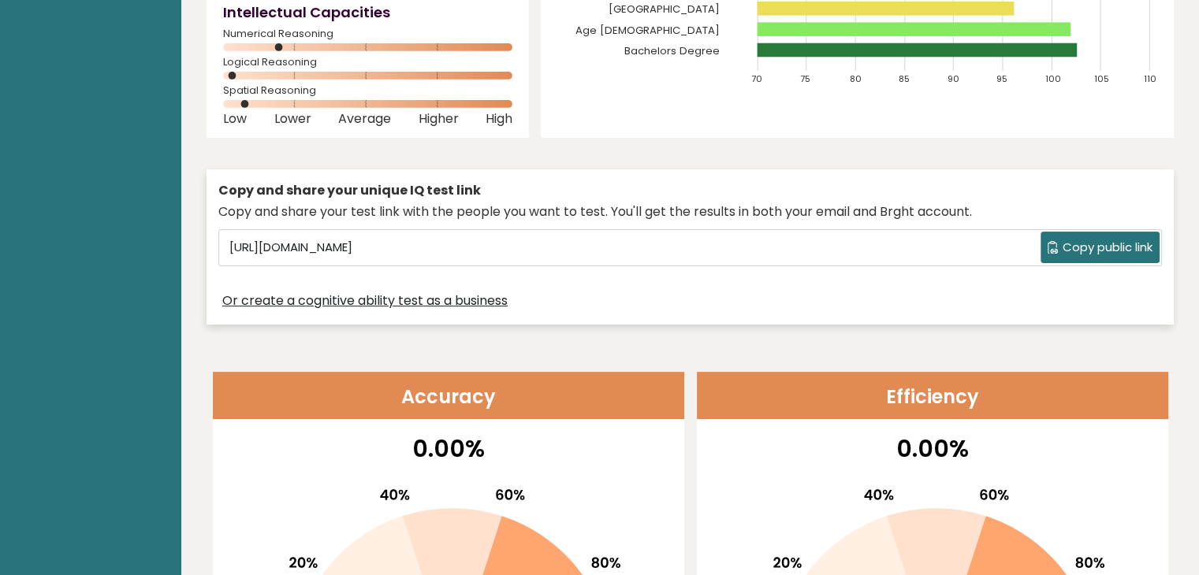
click at [1099, 247] on span "Copy public link" at bounding box center [1107, 248] width 90 height 18
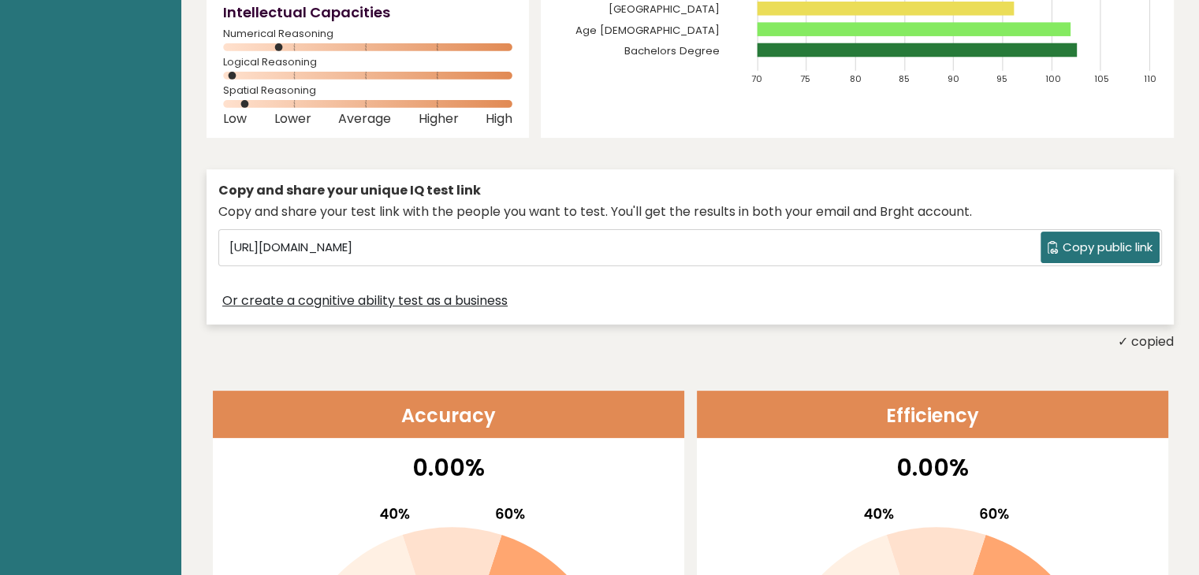
click at [1079, 247] on span "Copy public link" at bounding box center [1107, 248] width 90 height 18
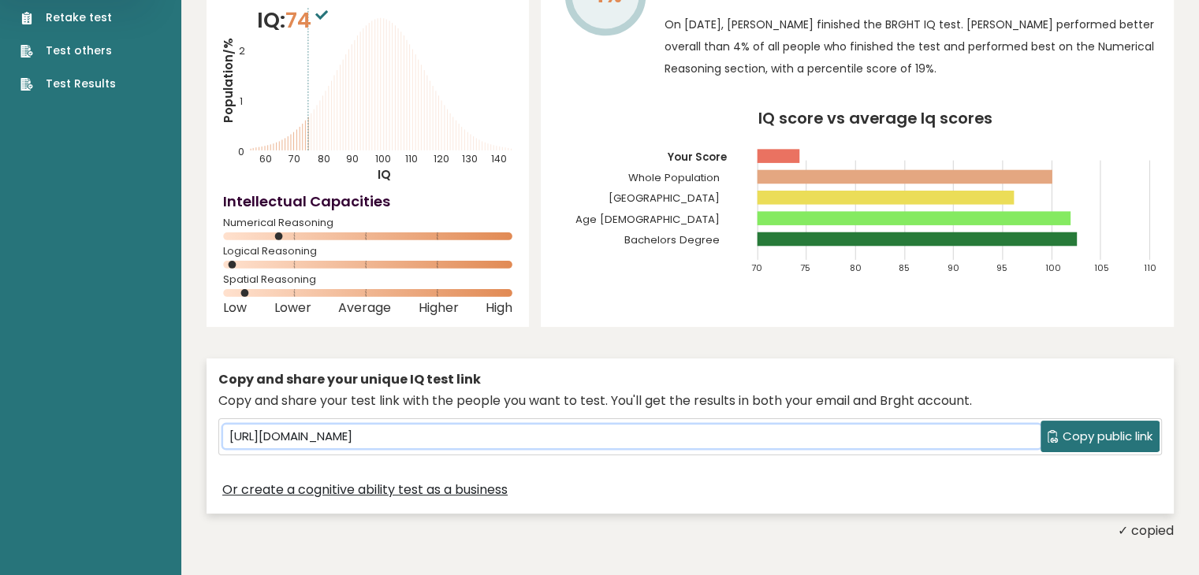
scroll to position [0, 0]
